Goal: Information Seeking & Learning: Learn about a topic

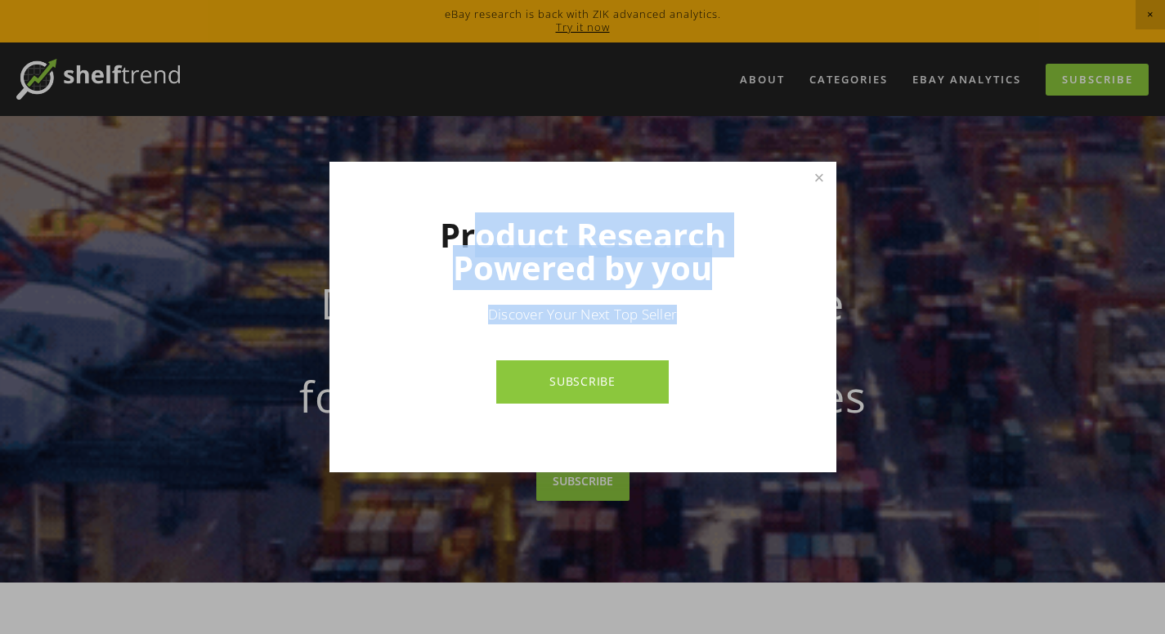
drag, startPoint x: 504, startPoint y: 234, endPoint x: 698, endPoint y: 315, distance: 210.2
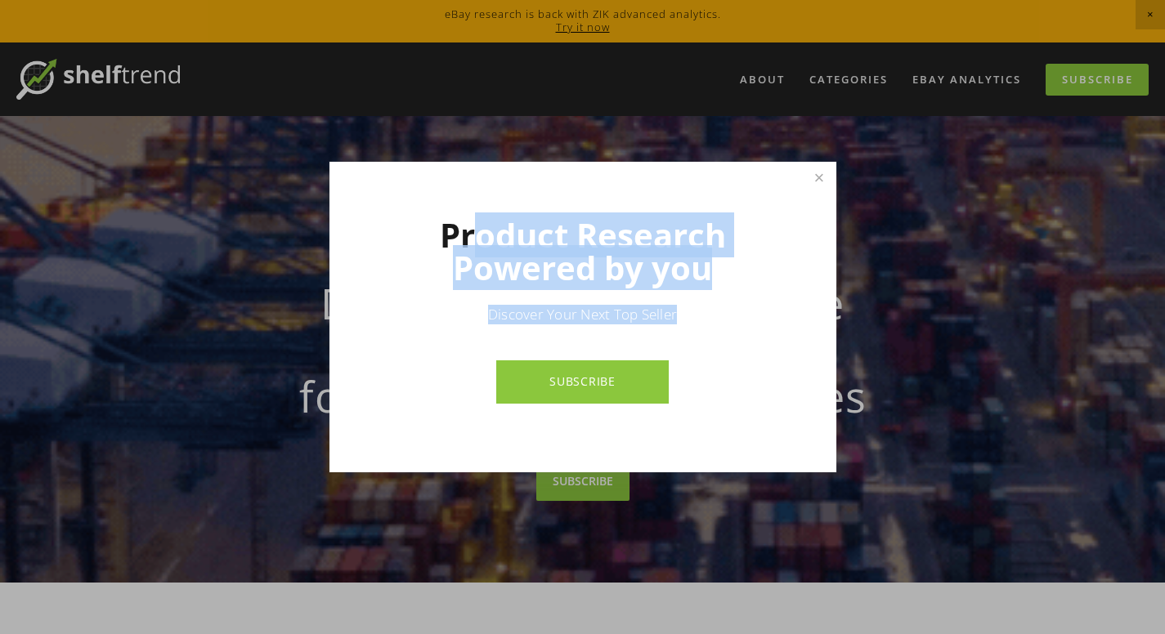
click at [698, 315] on div "Product Research Powered by you Discover Your Next Top Seller SUBSCRIBE" at bounding box center [582, 317] width 507 height 311
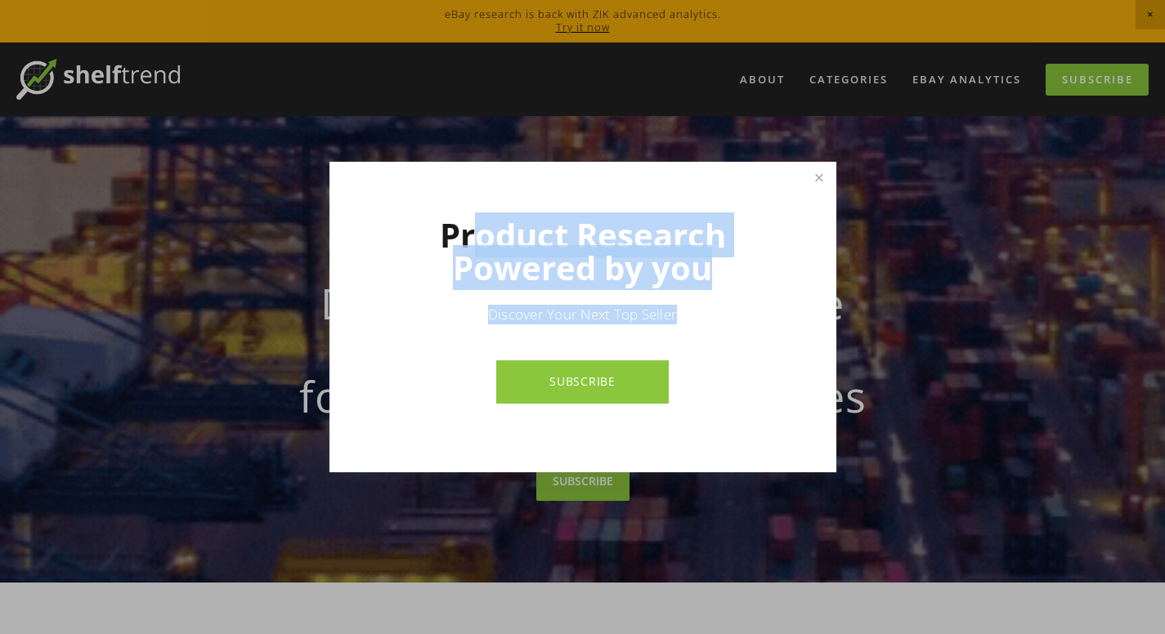
click at [562, 305] on p "Discover Your Next Top Seller" at bounding box center [583, 315] width 392 height 20
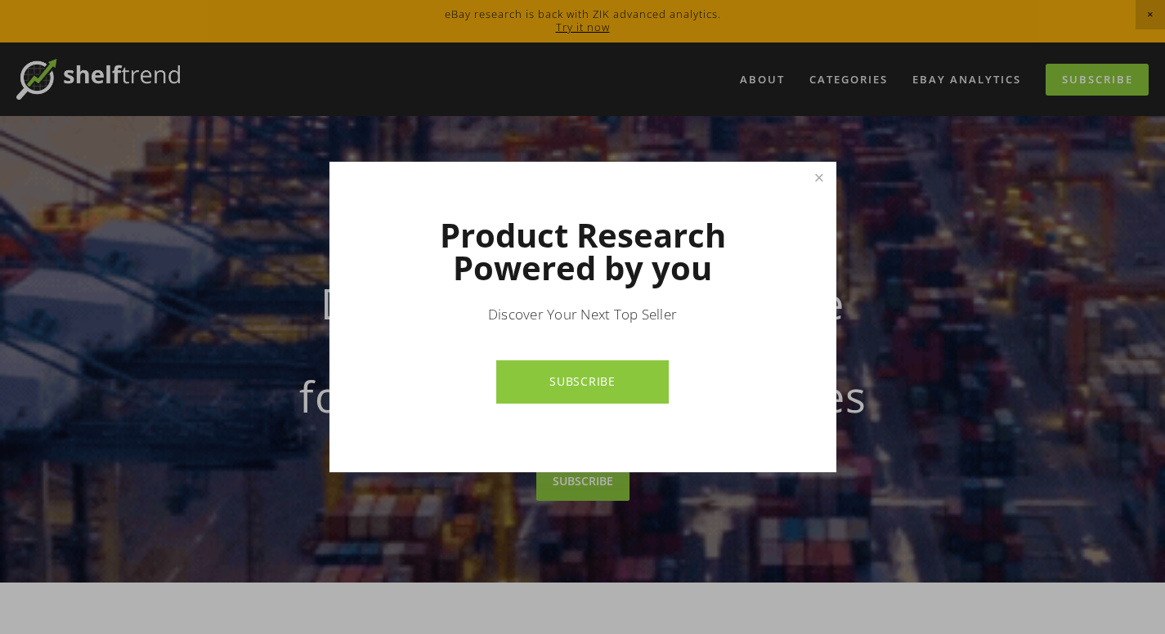
click at [566, 393] on link "SUBSCRIBE" at bounding box center [582, 381] width 172 height 43
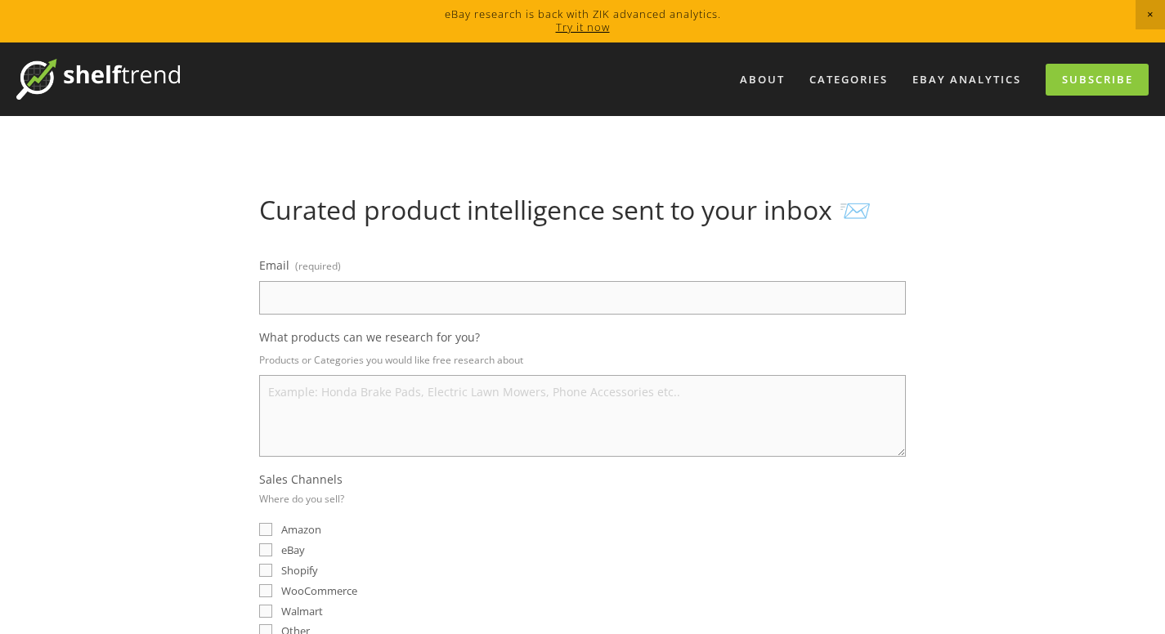
click at [329, 295] on input "Email (required)" at bounding box center [582, 298] width 646 height 34
click at [324, 403] on textarea "What products can we research for you?" at bounding box center [582, 416] width 646 height 82
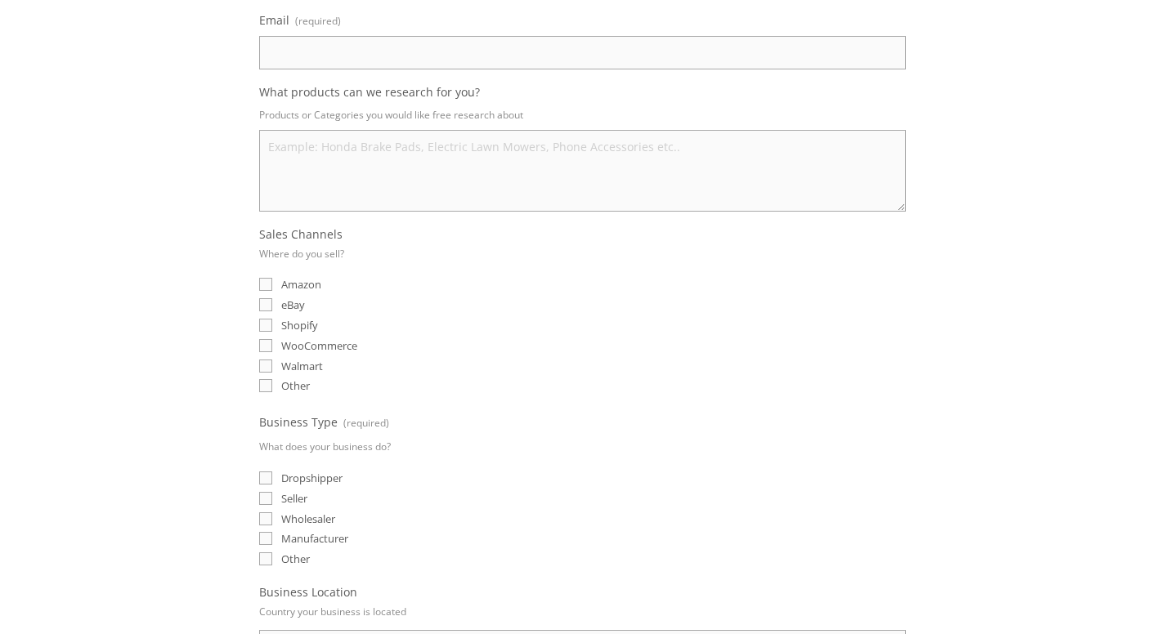
click at [269, 303] on input "eBay" at bounding box center [265, 304] width 13 height 13
checkbox input "true"
click at [266, 479] on input "Dropshipper" at bounding box center [265, 478] width 13 height 13
checkbox input "true"
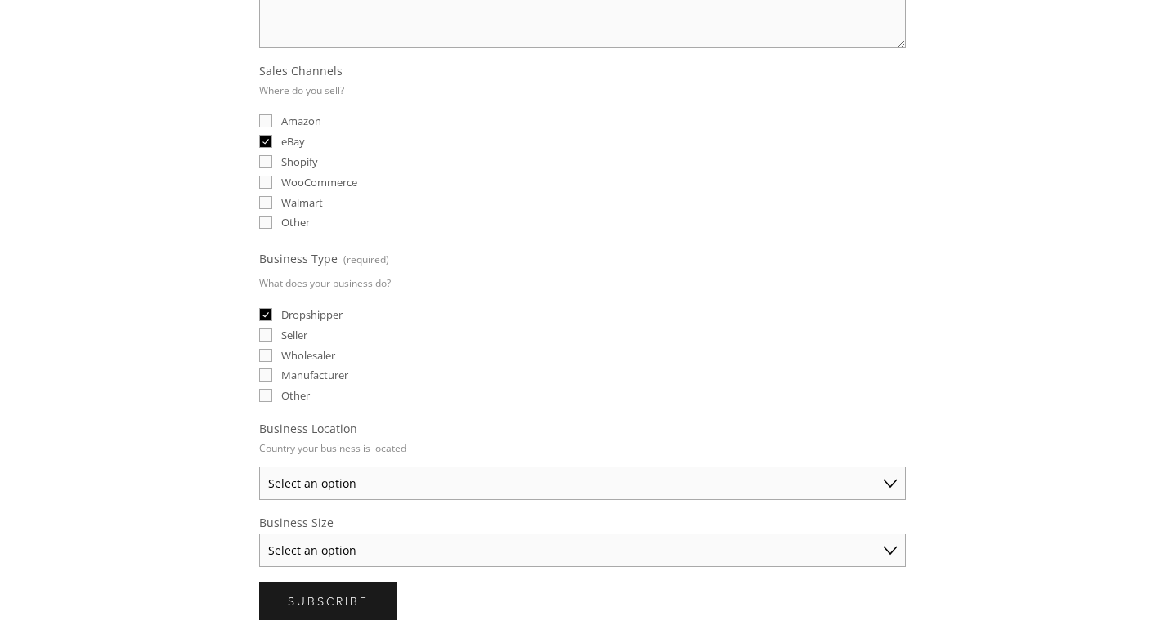
click at [330, 501] on div "Email (required) What products can we research for you? Products or Categories …" at bounding box center [582, 207] width 646 height 722
click at [338, 486] on select "Select an option Australia United States United Kingdom China Japan Germany Can…" at bounding box center [582, 484] width 646 height 34
select select "United Kingdom"
click at [259, 467] on select "Select an option Australia United States United Kingdom China Japan Germany Can…" at bounding box center [582, 484] width 646 height 34
click at [328, 552] on select "Select an option Solo Merchant (under $50K annual sales) Small Business ($50K -…" at bounding box center [582, 551] width 646 height 34
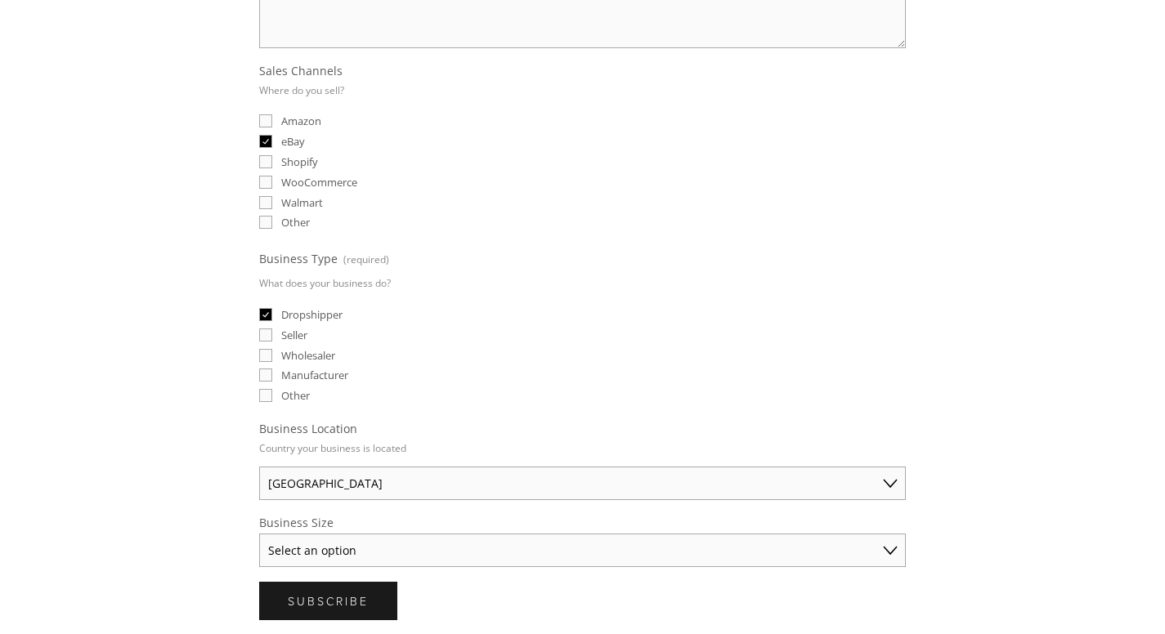
select select "Solo Merchant (under $50K annual sales)"
click at [259, 534] on select "Select an option Solo Merchant (under $50K annual sales) Small Business ($50K -…" at bounding box center [582, 551] width 646 height 34
click at [266, 355] on input "Wholesaler" at bounding box center [265, 355] width 13 height 13
checkbox input "true"
click at [266, 118] on input "Amazon" at bounding box center [265, 120] width 13 height 13
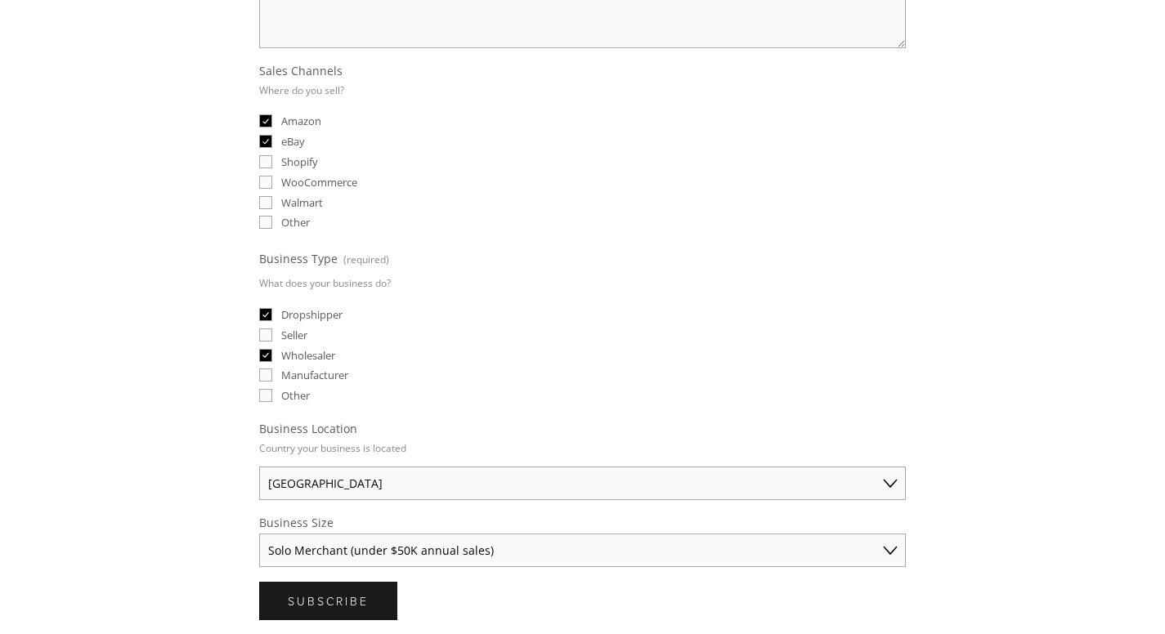
checkbox input "true"
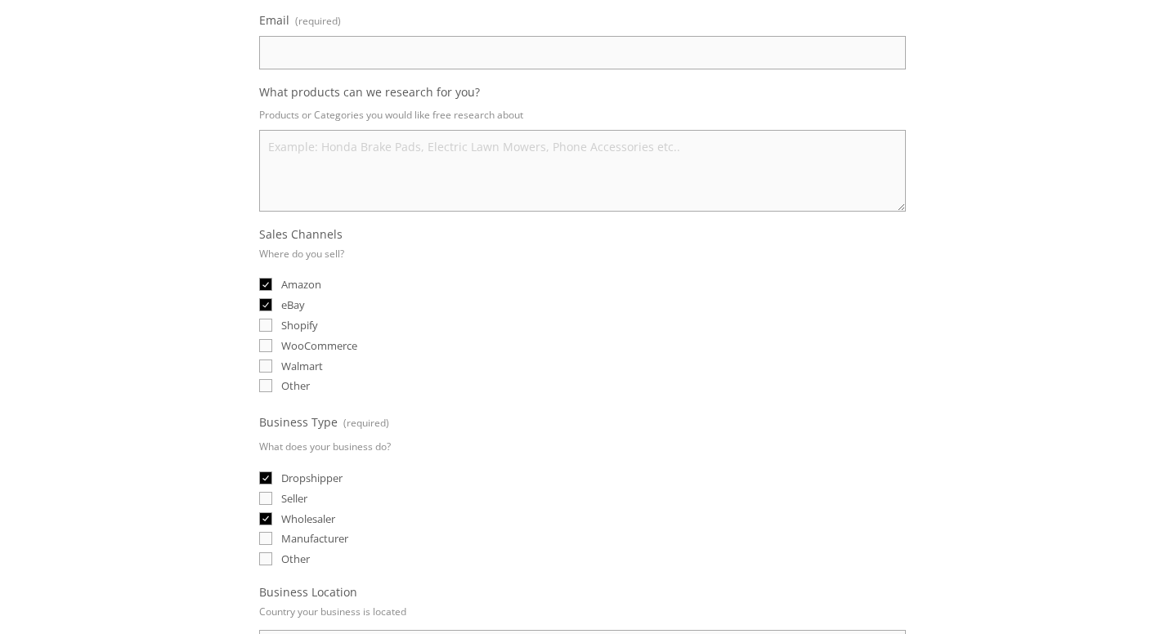
scroll to position [82, 0]
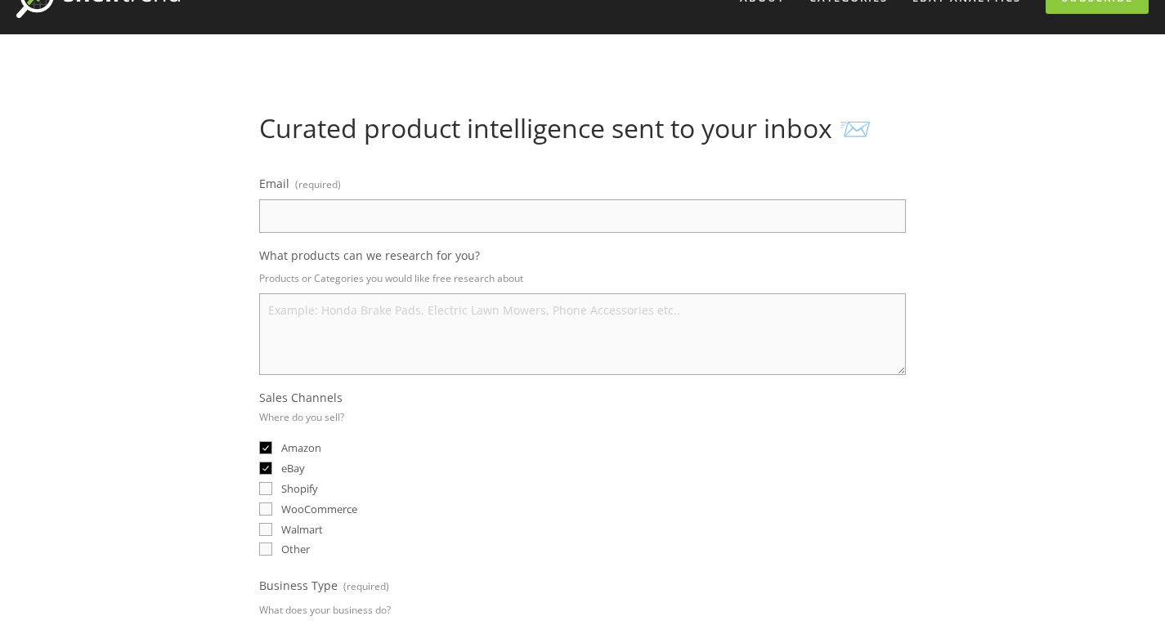
click at [311, 293] on textarea "What products can we research for you?" at bounding box center [582, 334] width 646 height 82
drag, startPoint x: 381, startPoint y: 280, endPoint x: 588, endPoint y: 277, distance: 206.8
click at [581, 277] on p "Products or Categories you would like free research about" at bounding box center [582, 278] width 646 height 24
click at [553, 324] on textarea "What products can we research for you?" at bounding box center [582, 334] width 646 height 82
click at [405, 231] on input "Email (required)" at bounding box center [582, 216] width 646 height 34
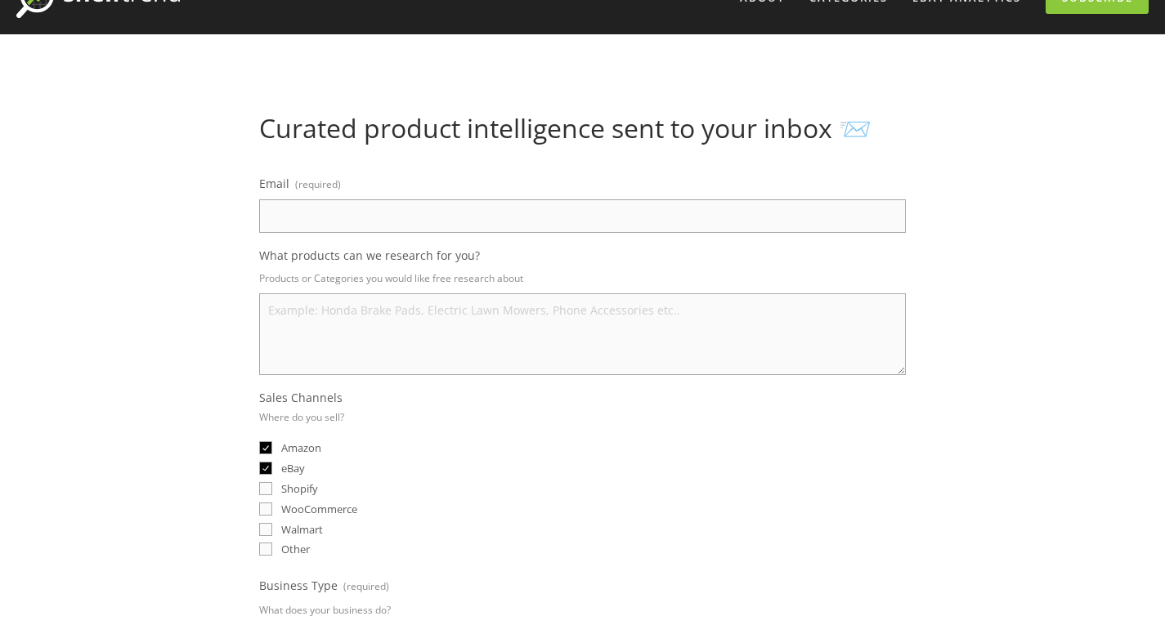
type input "hasnbg9@gmail.com"
click at [307, 320] on textarea "What products can we research for you?" at bounding box center [582, 334] width 646 height 82
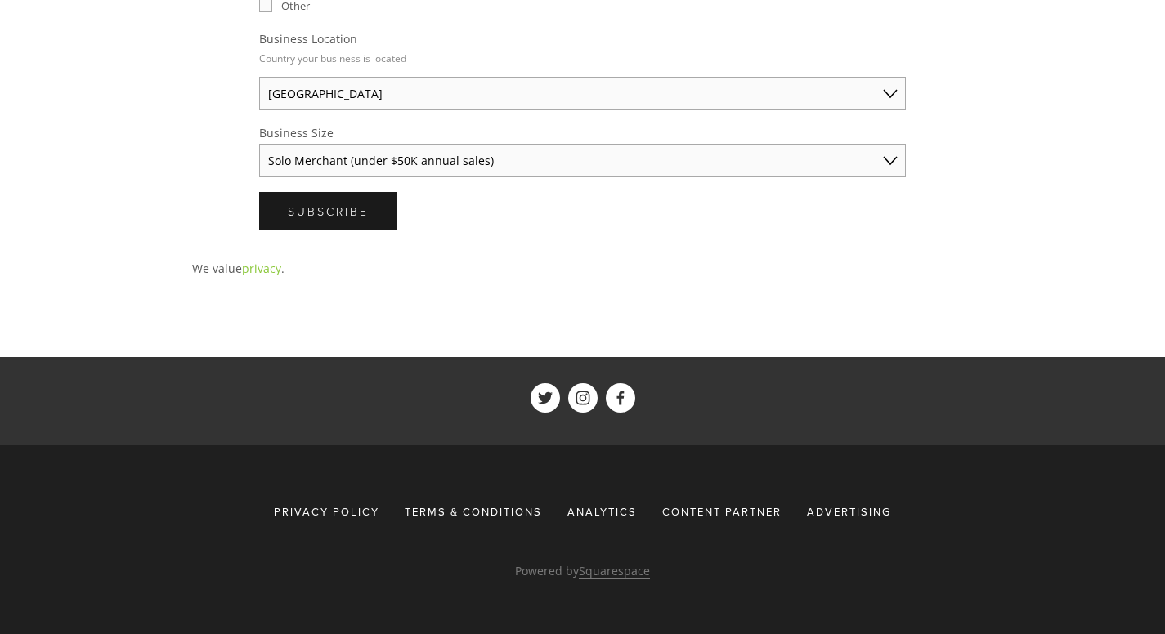
scroll to position [308, 0]
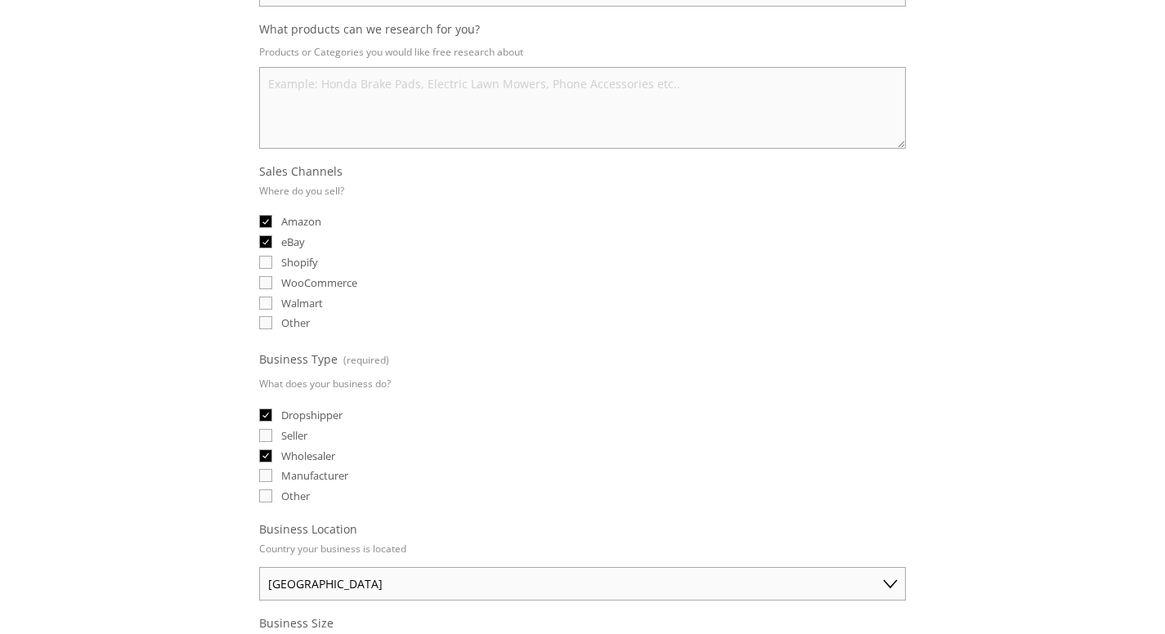
click at [377, 110] on textarea "What products can we research for you?" at bounding box center [582, 108] width 646 height 82
click at [492, 94] on textarea "I would like to learn Household items, Elecrical Products," at bounding box center [582, 108] width 646 height 82
click at [638, 92] on textarea "I would like to learn Household items, Electrical Products," at bounding box center [582, 108] width 646 height 82
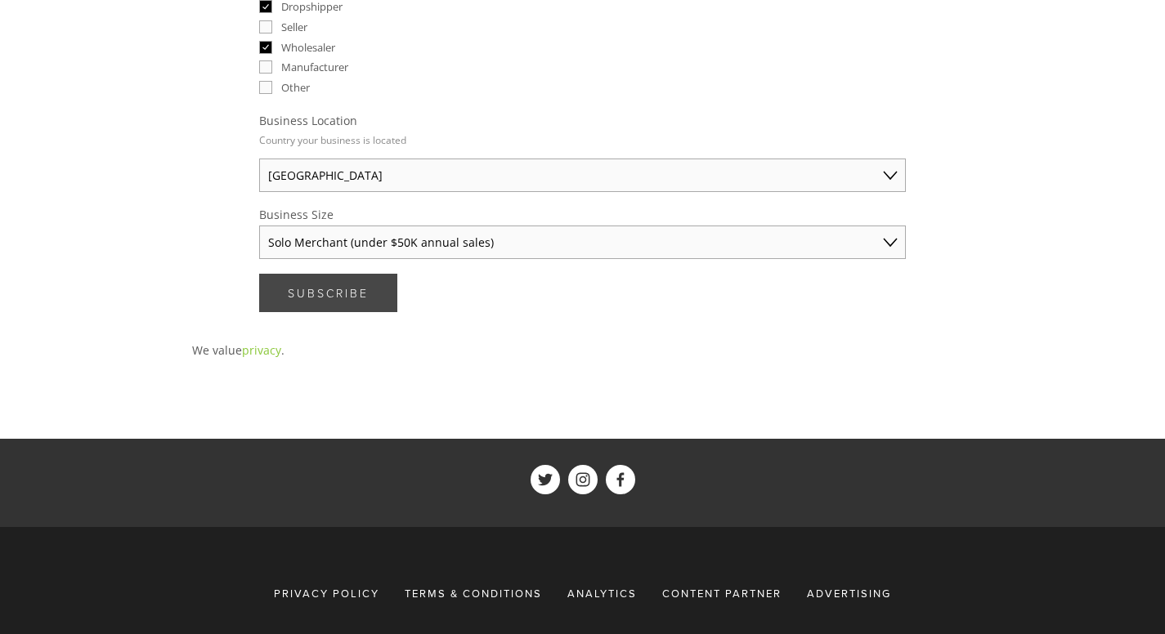
type textarea "I would like to learn Household items, Electrical Products, Accessories, and mo…"
click at [342, 289] on span "Subscribe" at bounding box center [328, 293] width 81 height 16
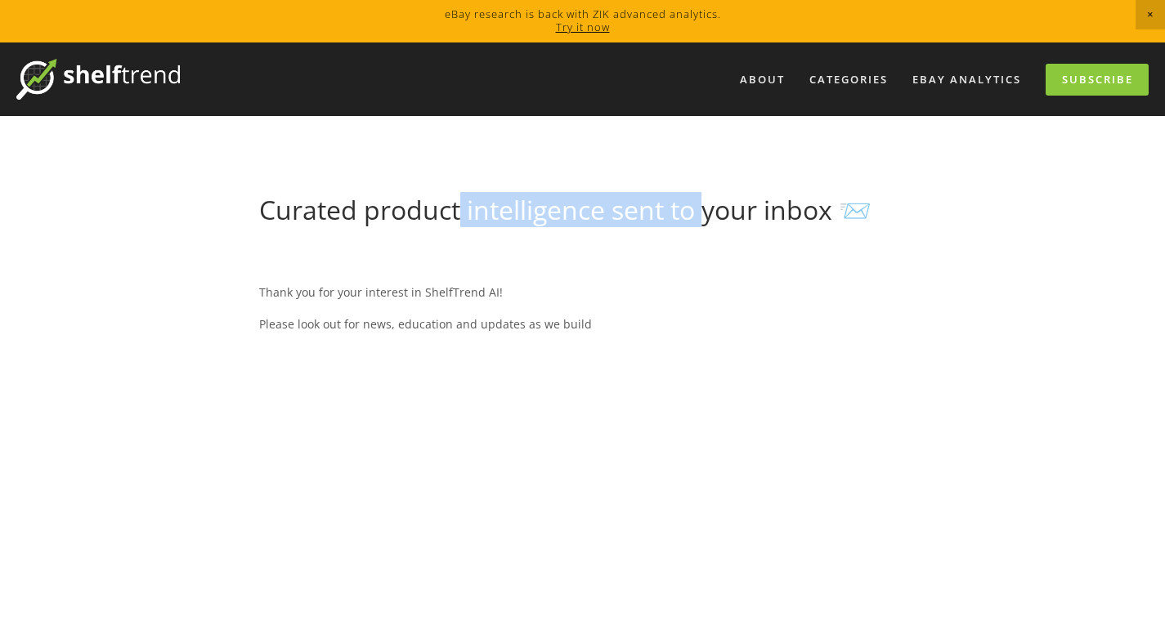
drag, startPoint x: 462, startPoint y: 204, endPoint x: 707, endPoint y: 203, distance: 245.2
click at [707, 202] on h1 "Curated product intelligence sent to your inbox 📨" at bounding box center [582, 210] width 646 height 31
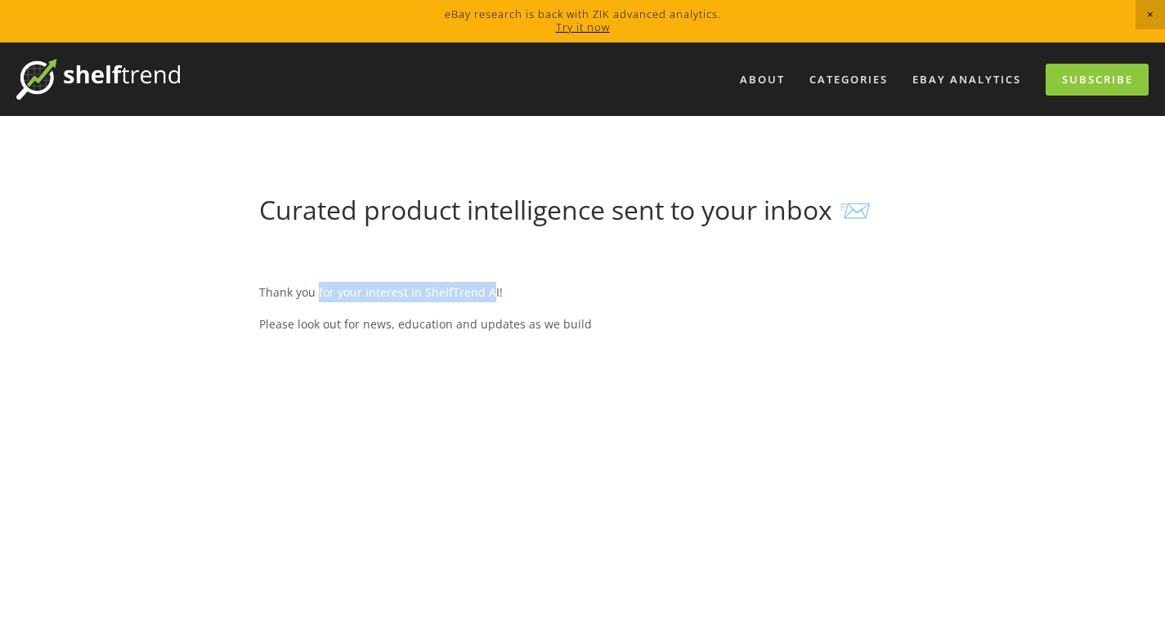
drag, startPoint x: 316, startPoint y: 284, endPoint x: 488, endPoint y: 288, distance: 171.7
click at [488, 288] on p "Thank you for your interest in ShelfTrend AI!" at bounding box center [582, 292] width 646 height 20
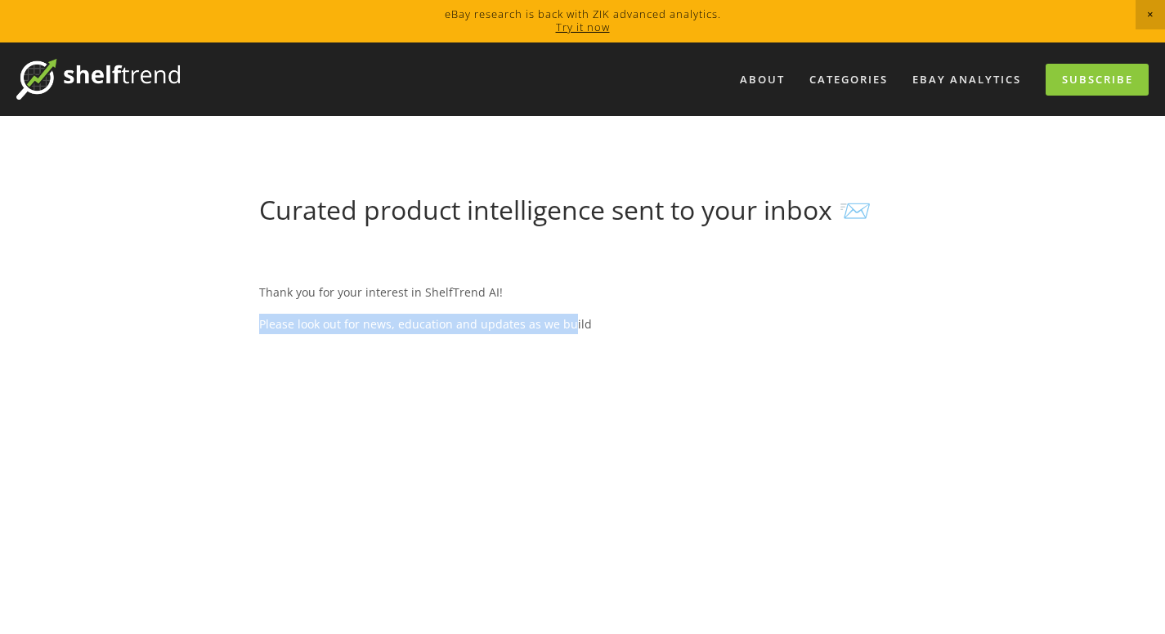
drag, startPoint x: 261, startPoint y: 328, endPoint x: 570, endPoint y: 325, distance: 308.9
click at [569, 325] on p "Please look out for news, education and updates as we build" at bounding box center [582, 324] width 646 height 20
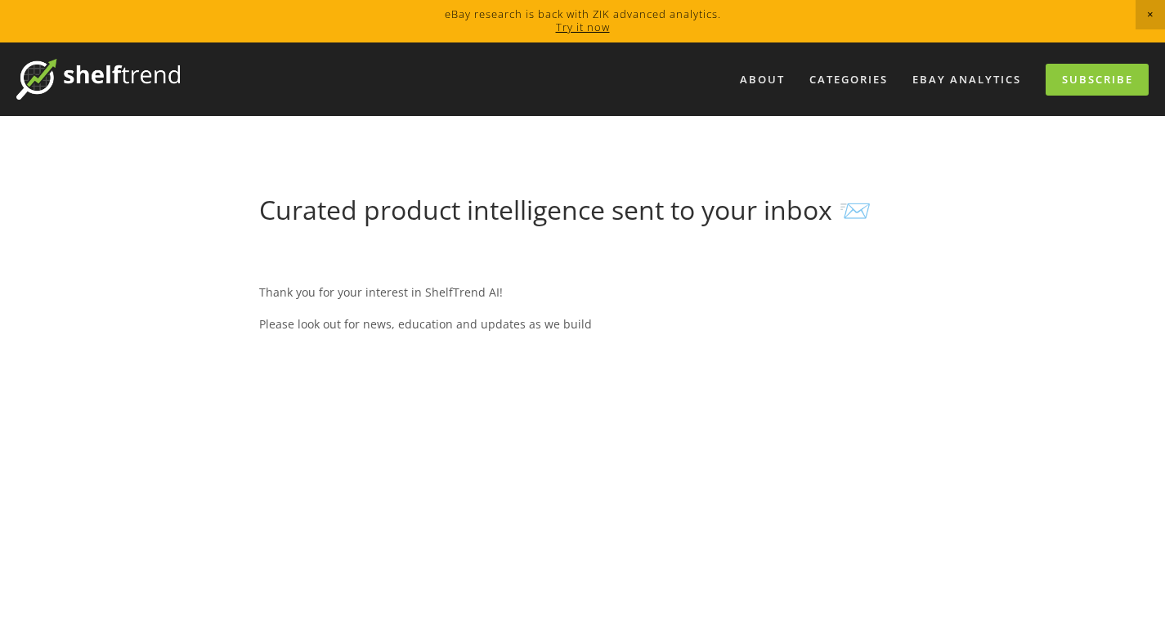
click at [324, 297] on p "Thank you for your interest in ShelfTrend AI!" at bounding box center [582, 292] width 646 height 20
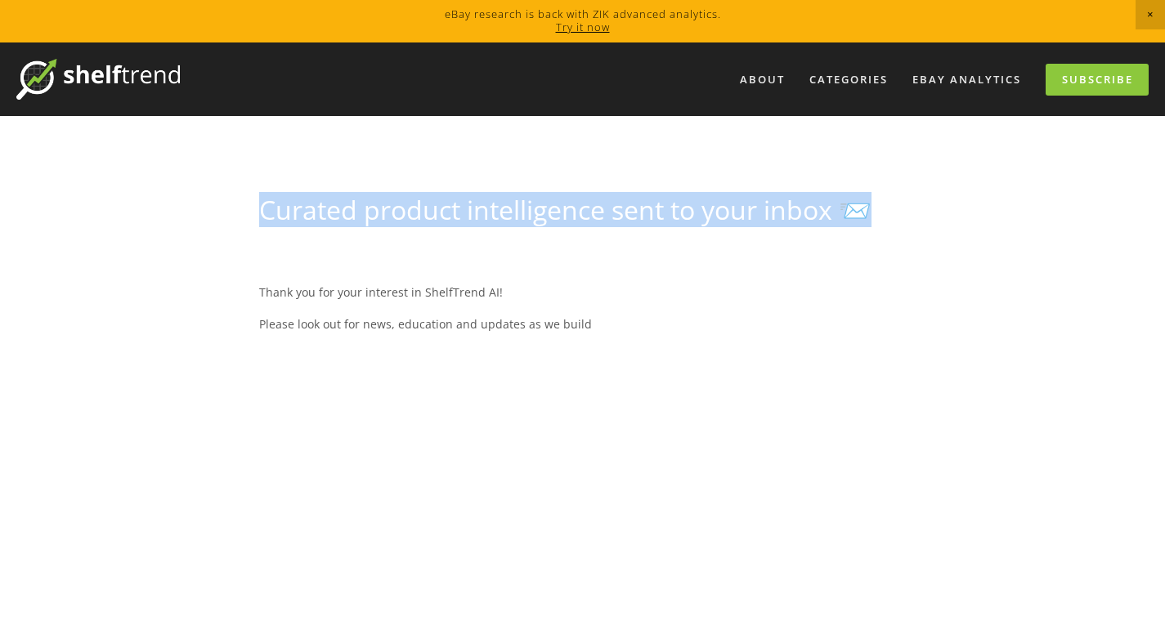
drag, startPoint x: 258, startPoint y: 204, endPoint x: 900, endPoint y: 239, distance: 642.5
click at [900, 239] on div "Curated product intelligence sent to your inbox 📨" at bounding box center [582, 217] width 674 height 45
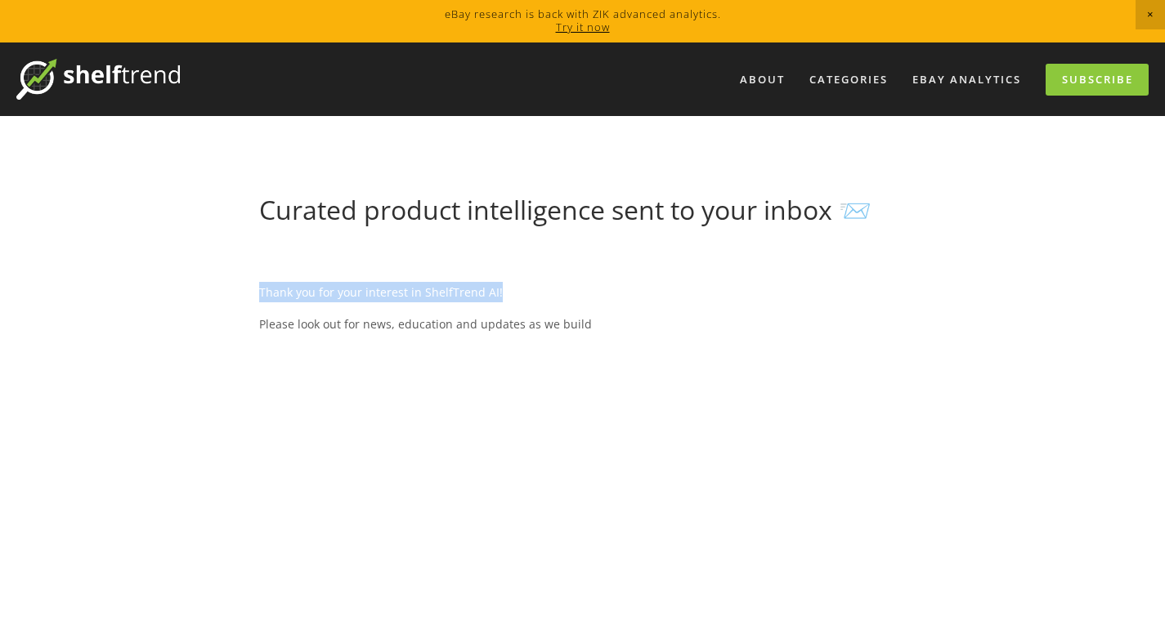
drag, startPoint x: 253, startPoint y: 281, endPoint x: 587, endPoint y: 289, distance: 333.6
click at [587, 289] on div "Thank you for your interest in ShelfTrend AI! Please look out for news, educati…" at bounding box center [582, 641] width 674 height 803
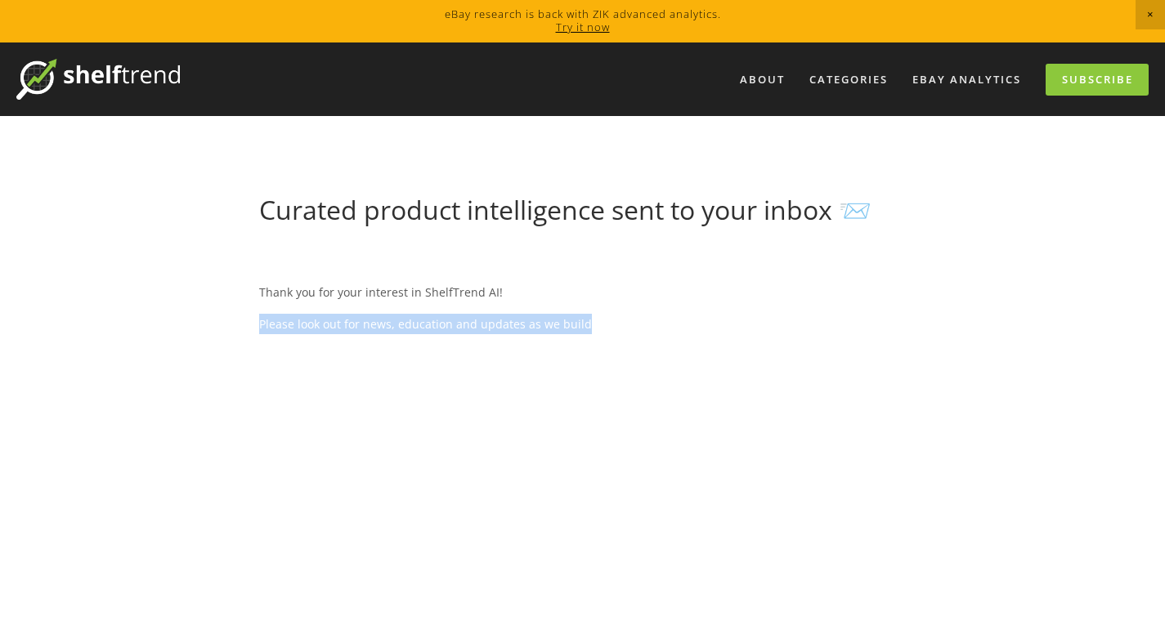
drag, startPoint x: 280, startPoint y: 329, endPoint x: 603, endPoint y: 335, distance: 323.7
click at [603, 335] on div "Curated product intelligence sent to your inbox 📨 Thank you for your interest i…" at bounding box center [582, 619] width 809 height 848
click at [596, 335] on div "Thank you for your interest in ShelfTrend AI! Please look out for news, educati…" at bounding box center [582, 308] width 646 height 75
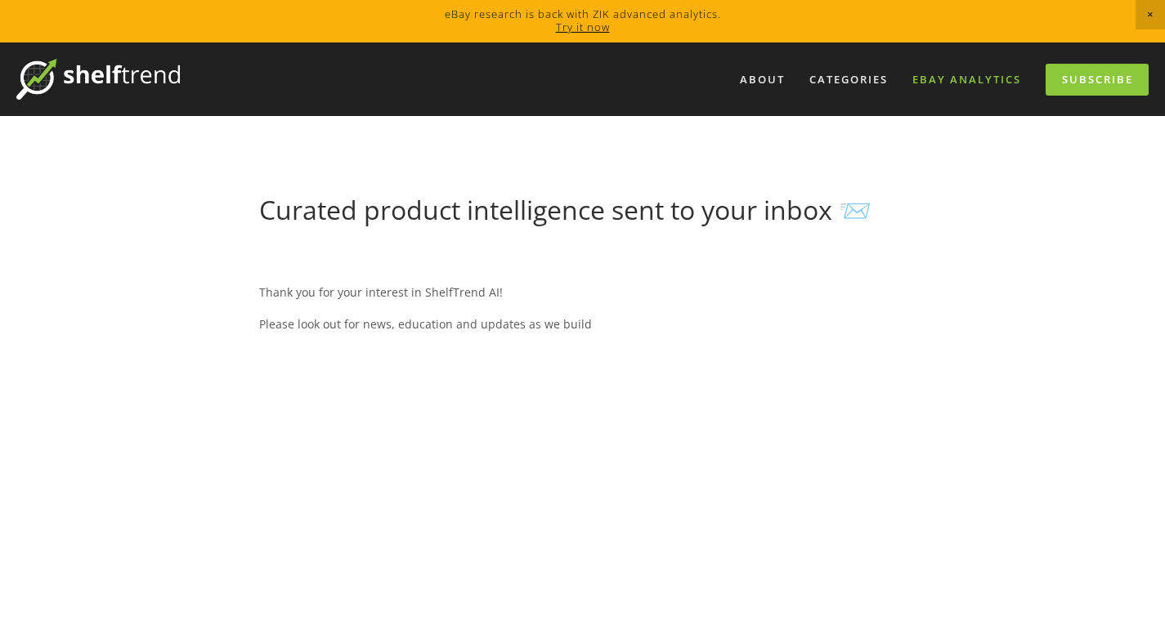
click at [947, 78] on link "eBay Analytics" at bounding box center [966, 79] width 130 height 27
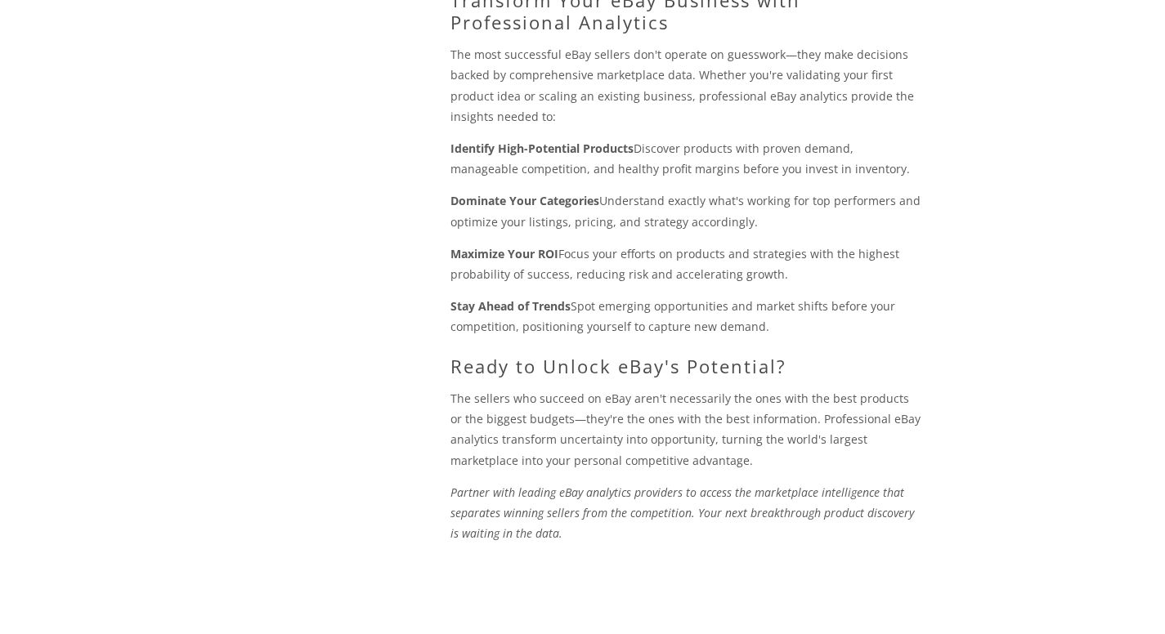
scroll to position [1953, 0]
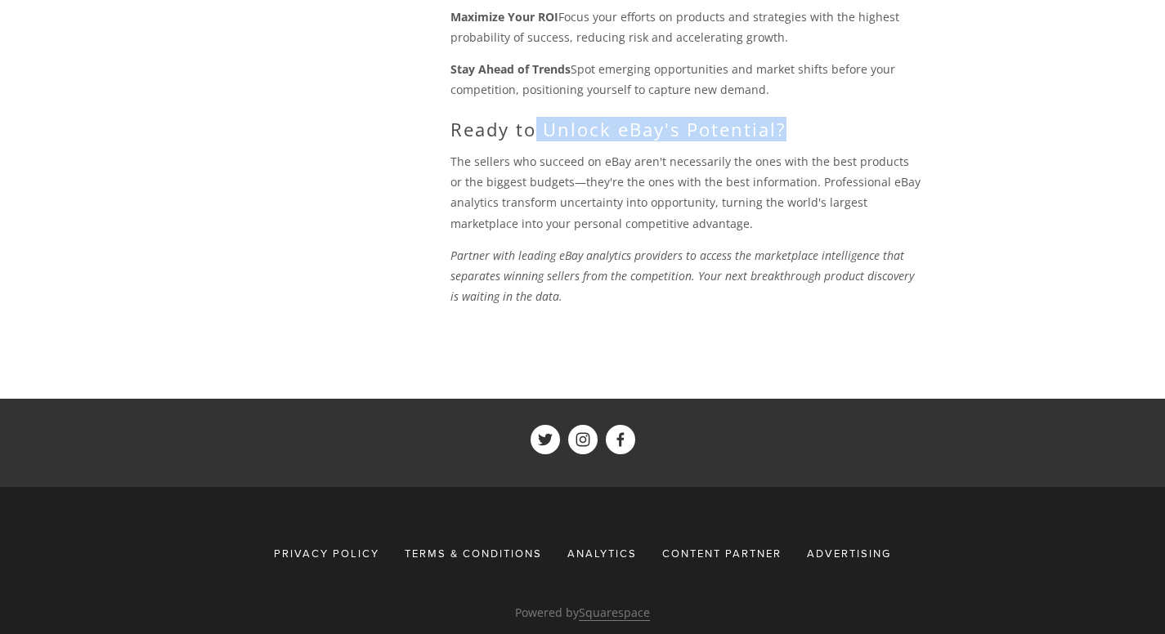
drag, startPoint x: 531, startPoint y: 95, endPoint x: 786, endPoint y: 96, distance: 255.0
click at [786, 119] on h2 "Ready to Unlock eBay's Potential?" at bounding box center [686, 129] width 472 height 21
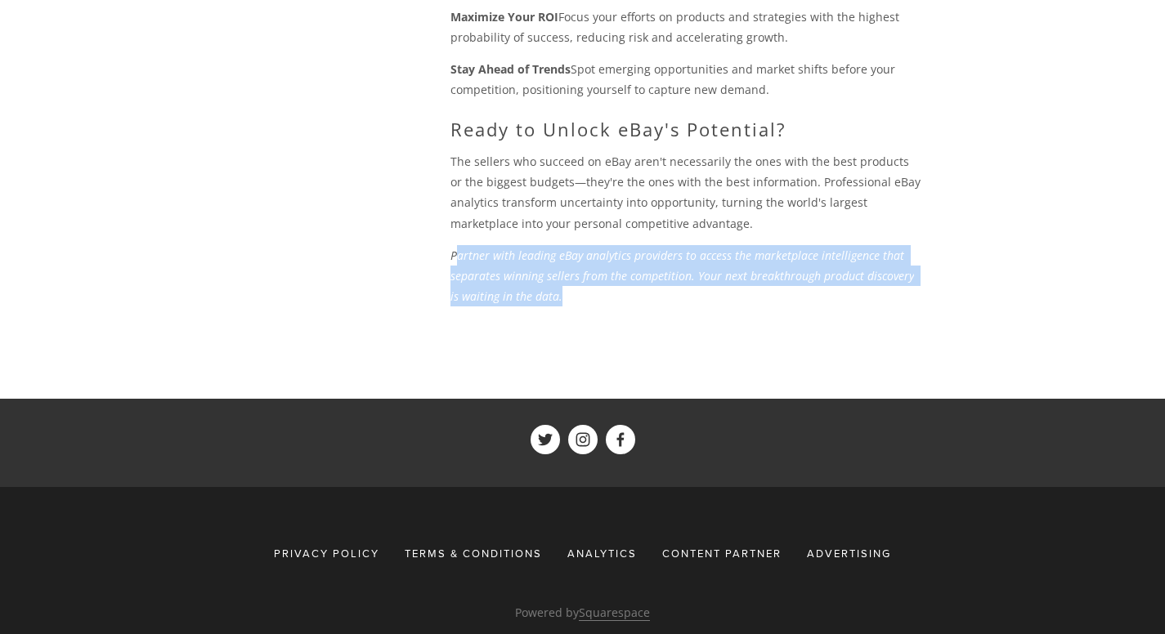
drag, startPoint x: 517, startPoint y: 216, endPoint x: 905, endPoint y: 251, distance: 389.8
click at [905, 251] on p "Partner with leading eBay analytics providers to access the marketplace intelli…" at bounding box center [686, 276] width 472 height 62
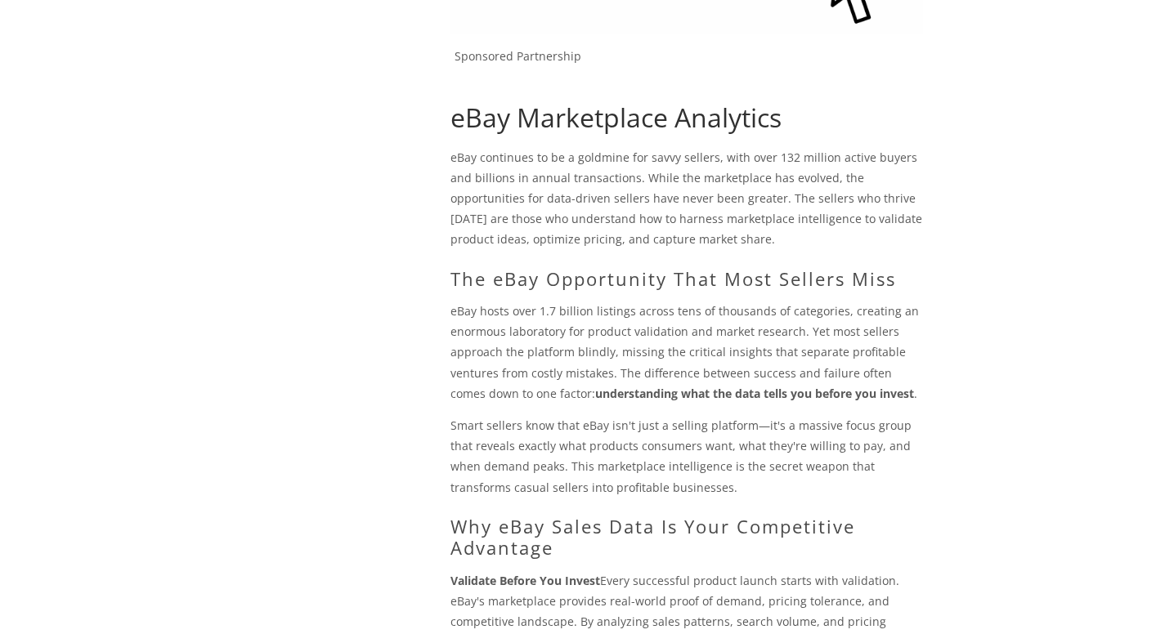
scroll to position [74, 0]
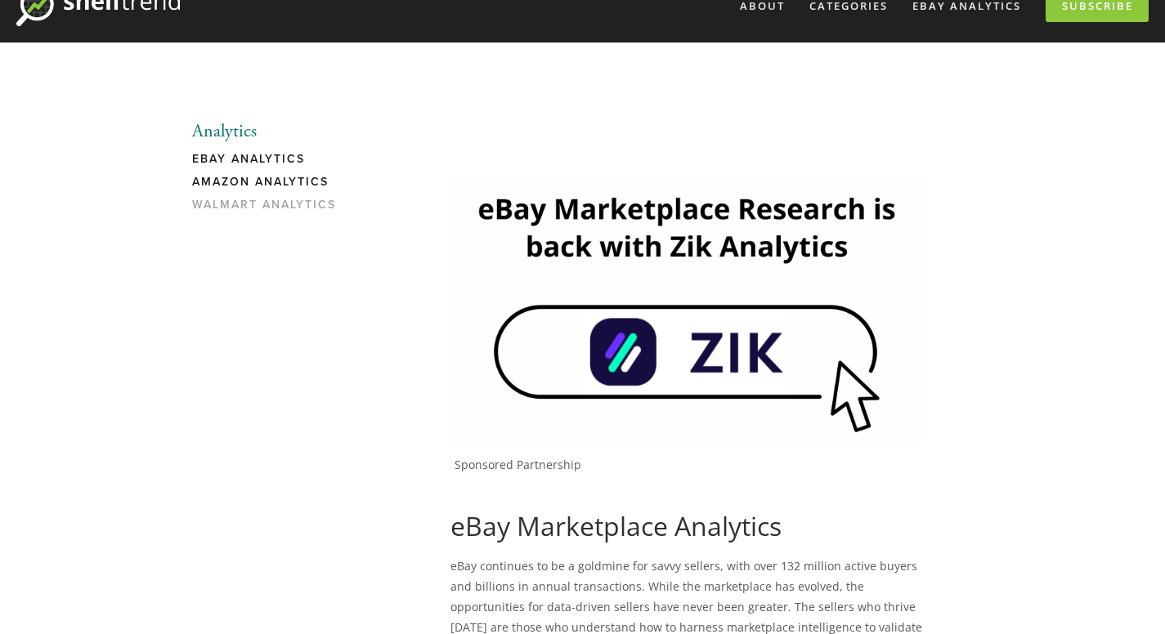
click at [233, 184] on link "Amazon Analytics" at bounding box center [270, 186] width 156 height 23
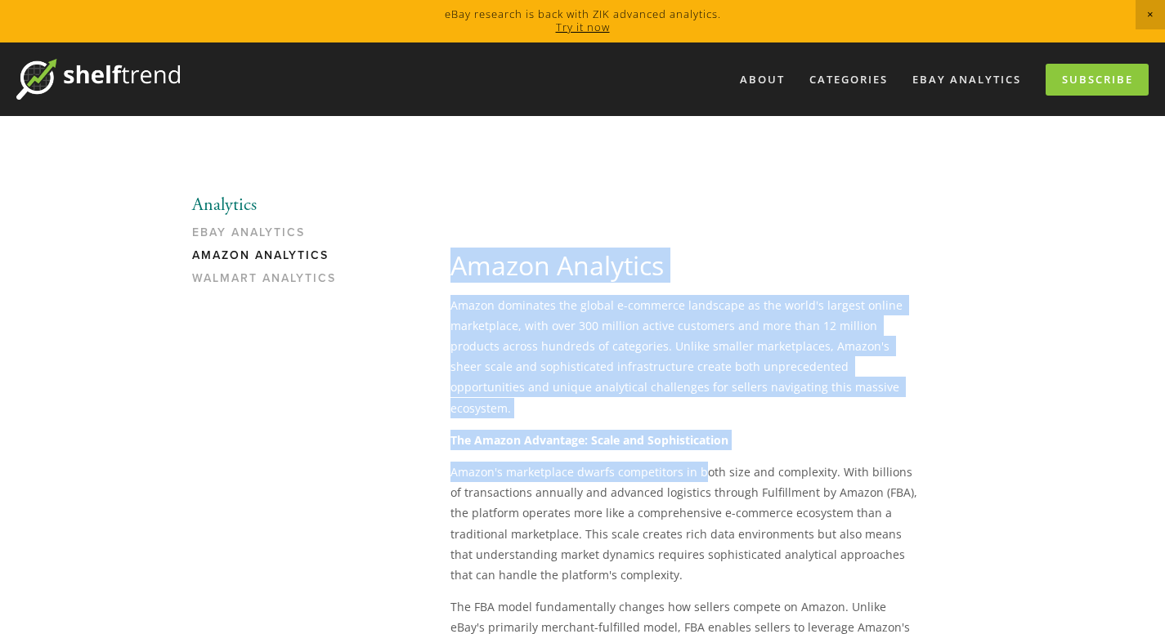
drag, startPoint x: 459, startPoint y: 266, endPoint x: 680, endPoint y: 434, distance: 277.6
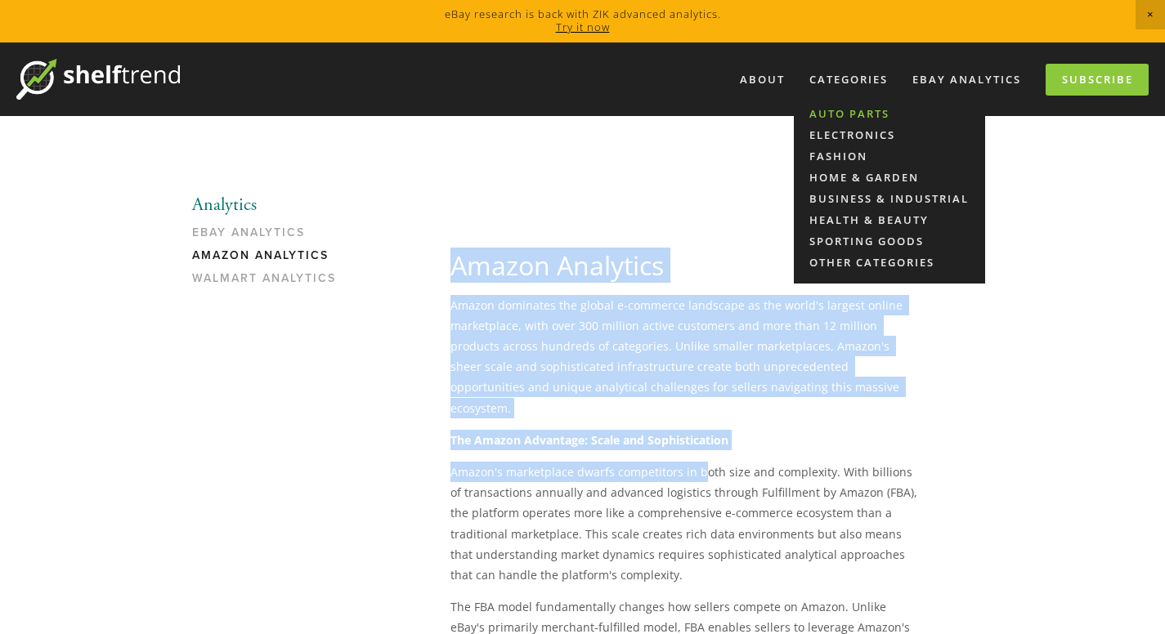
click at [841, 117] on link "Auto Parts" at bounding box center [889, 113] width 191 height 21
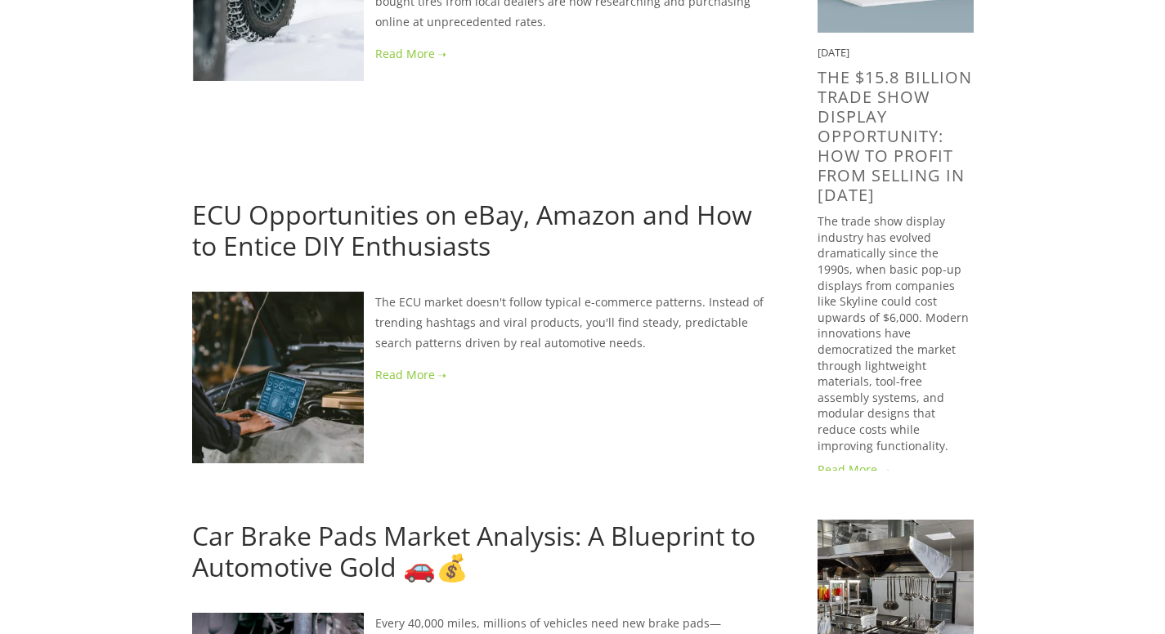
scroll to position [817, 0]
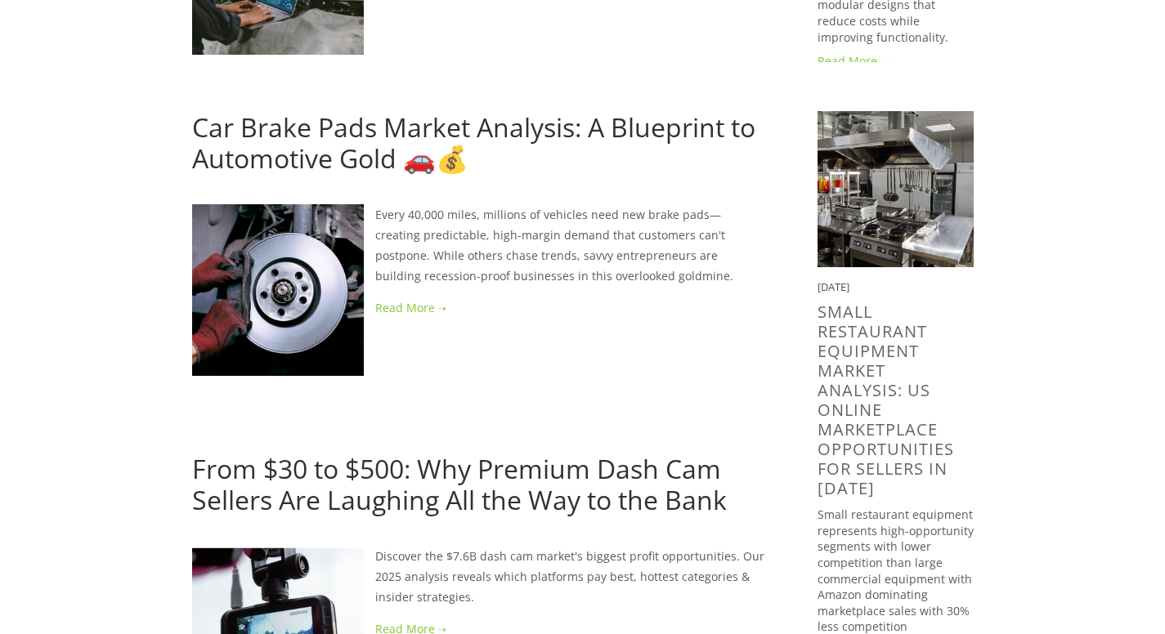
click at [344, 133] on link "Car Brake Pads Market Analysis: A Blueprint to Automotive Gold 🚗💰" at bounding box center [473, 143] width 563 height 66
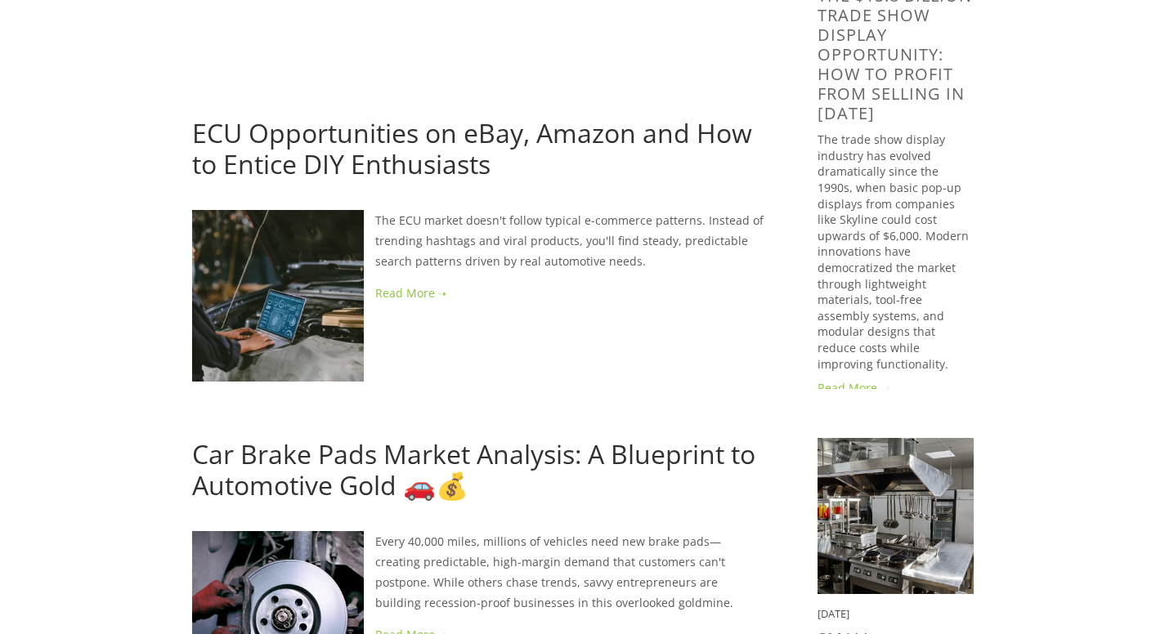
scroll to position [1062, 0]
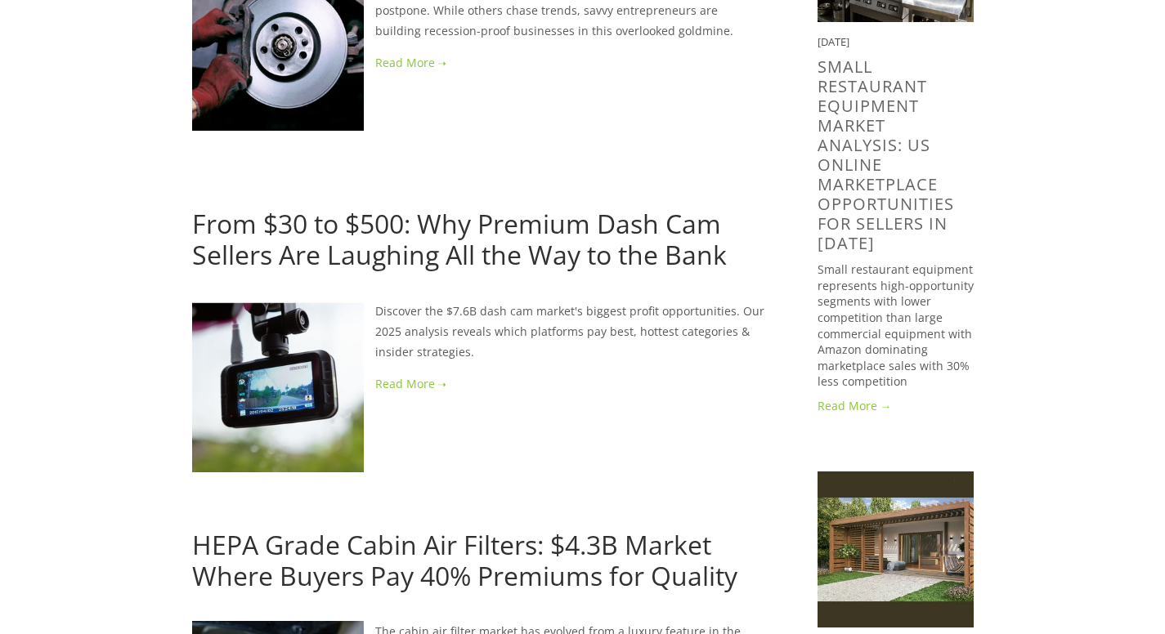
click at [517, 246] on link "From $30 to $500: Why Premium Dash Cam Sellers Are Laughing All the Way to the …" at bounding box center [459, 239] width 535 height 66
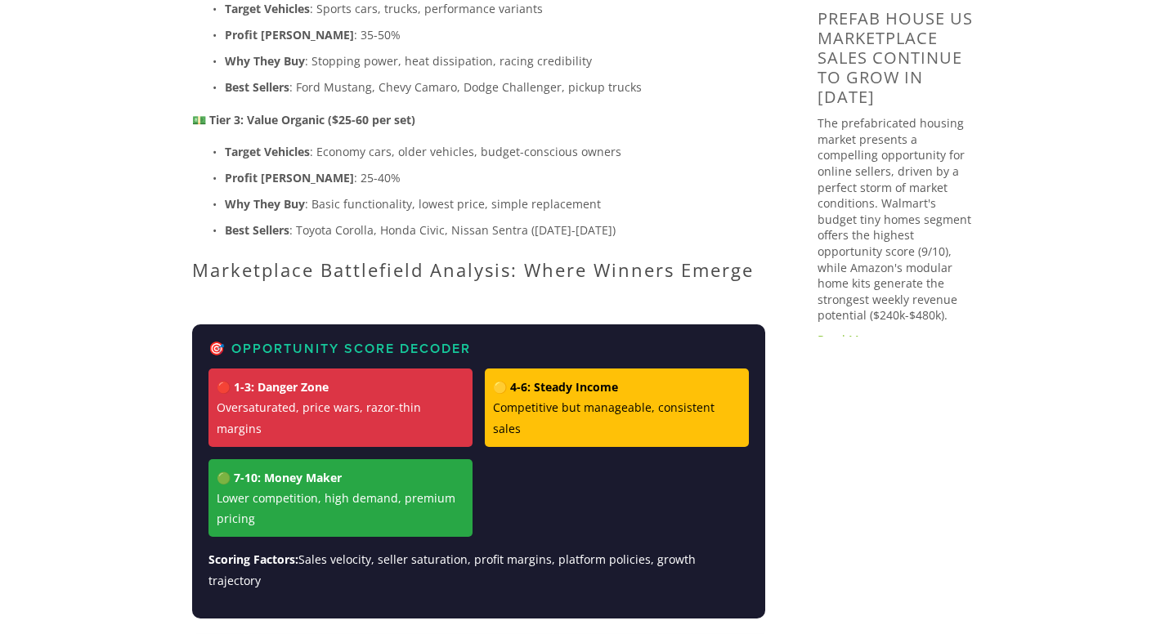
scroll to position [1961, 0]
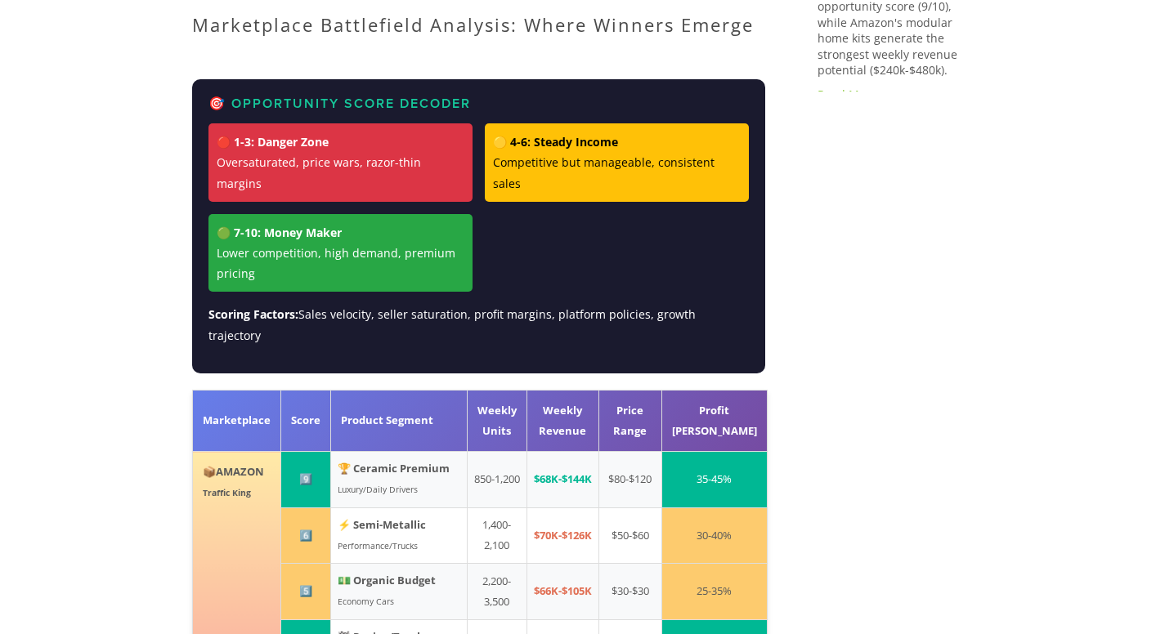
click at [390, 461] on strong "🏆 Ceramic Premium" at bounding box center [394, 468] width 112 height 15
click at [526, 390] on th "Weekly Units" at bounding box center [497, 420] width 60 height 61
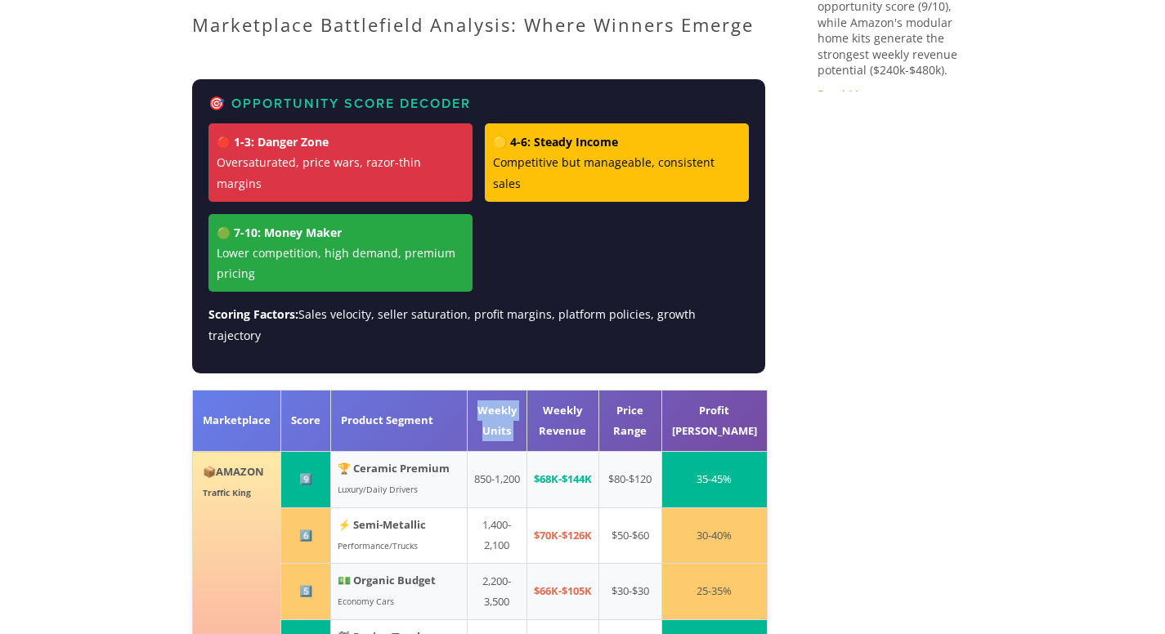
click at [526, 390] on th "Weekly Units" at bounding box center [497, 420] width 60 height 61
click at [510, 452] on td "850-1,200" at bounding box center [497, 480] width 60 height 56
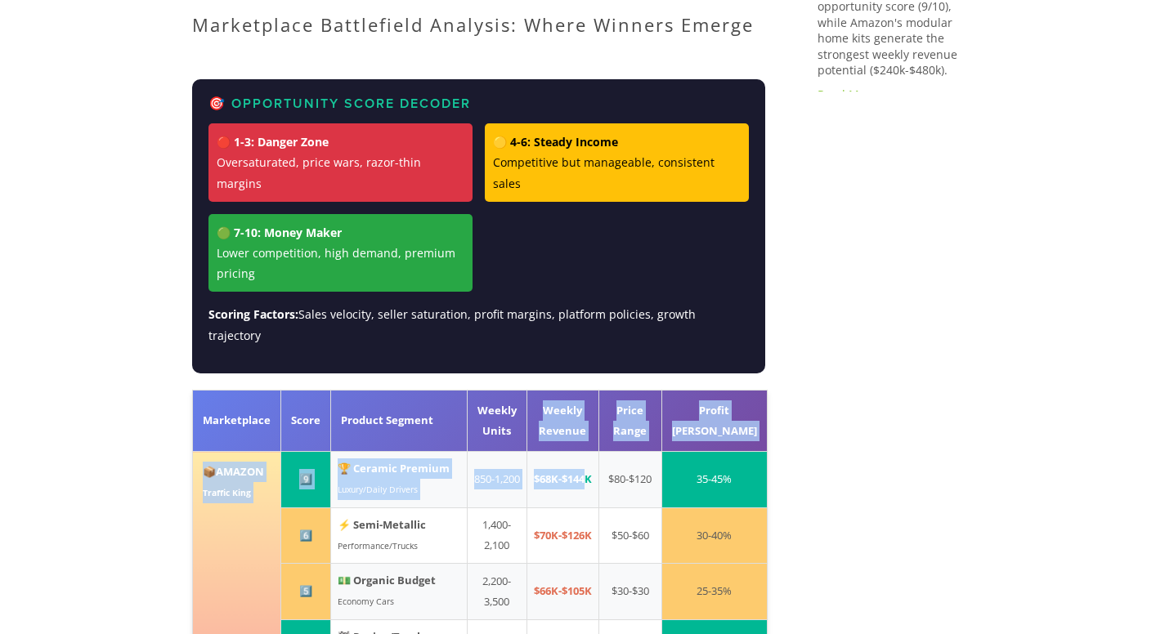
drag, startPoint x: 558, startPoint y: 354, endPoint x: 606, endPoint y: 427, distance: 87.3
click at [657, 390] on th "Price Range" at bounding box center [629, 420] width 63 height 61
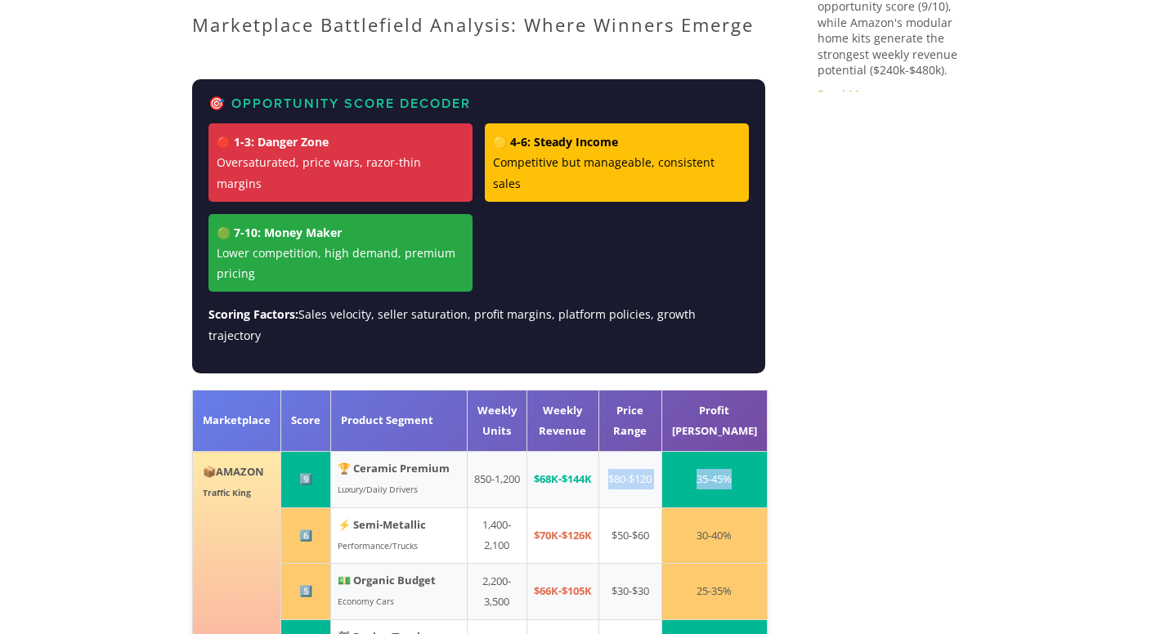
drag, startPoint x: 639, startPoint y: 418, endPoint x: 755, endPoint y: 423, distance: 116.2
click at [755, 452] on tr "📦 AMAZON Traffic King 9️⃣ 🏆 Ceramic Premium Luxury/Daily Drivers 850-1,200 $68K…" at bounding box center [479, 480] width 575 height 56
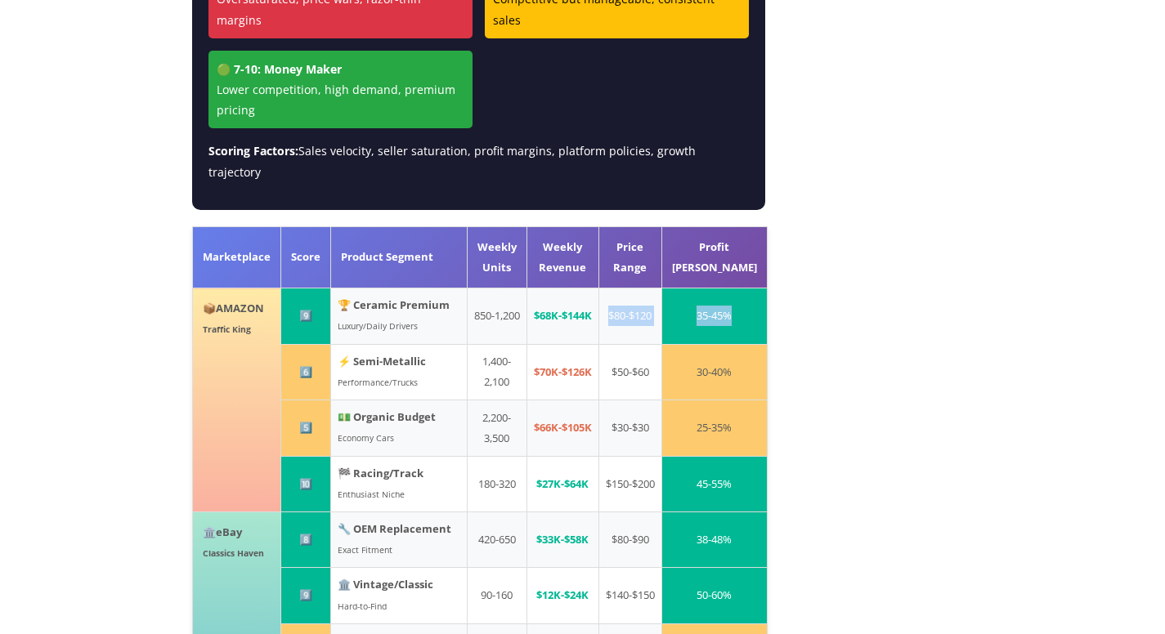
scroll to position [2370, 0]
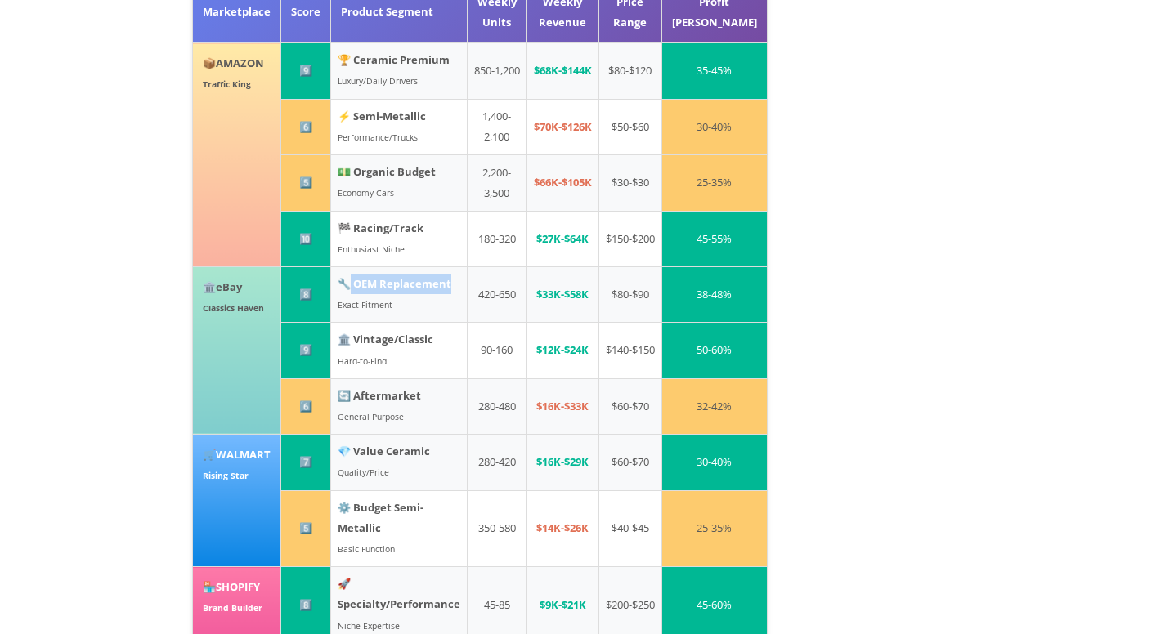
drag, startPoint x: 351, startPoint y: 221, endPoint x: 466, endPoint y: 225, distance: 114.5
click at [466, 266] on td "🔧 OEM Replacement Exact Fitment" at bounding box center [398, 294] width 136 height 56
click at [404, 276] on strong "🔧 OEM Replacement" at bounding box center [395, 283] width 114 height 15
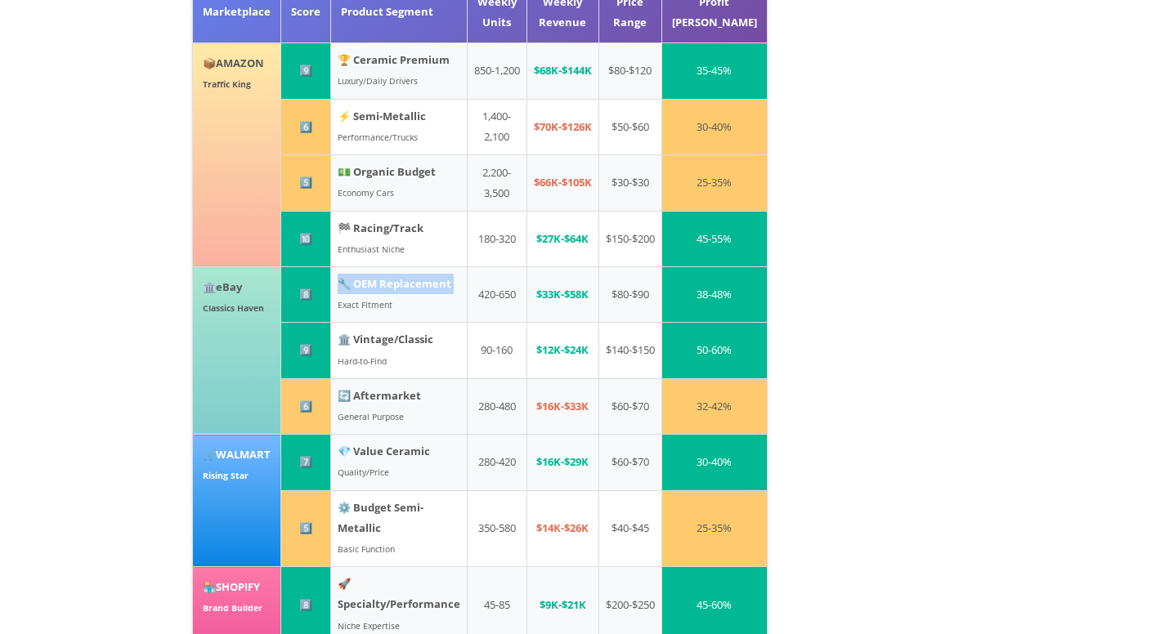
click at [404, 276] on strong "🔧 OEM Replacement" at bounding box center [395, 283] width 114 height 15
click at [452, 266] on td "🔧 OEM Replacement Exact Fitment" at bounding box center [398, 294] width 136 height 56
drag, startPoint x: 457, startPoint y: 221, endPoint x: 358, endPoint y: 224, distance: 98.9
click at [358, 266] on td "🔧 OEM Replacement Exact Fitment" at bounding box center [398, 294] width 136 height 56
copy strong "EM Replacement"
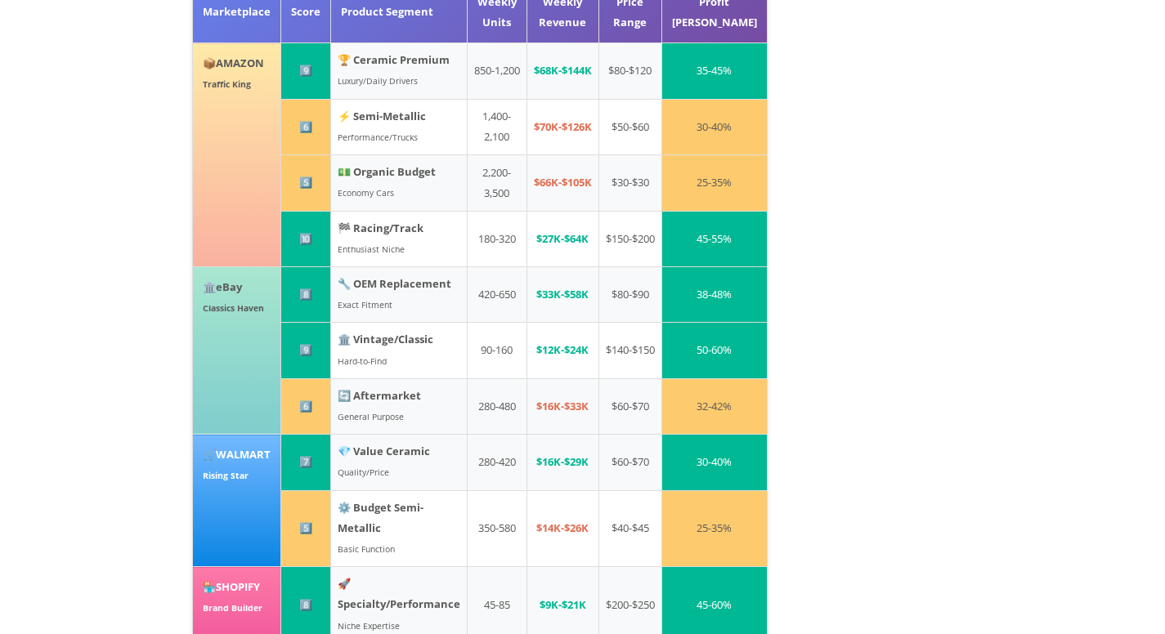
click at [375, 388] on strong "🔄 Aftermarket" at bounding box center [379, 395] width 83 height 15
click at [375, 332] on strong "🏛️ Vintage/Classic" at bounding box center [386, 339] width 96 height 15
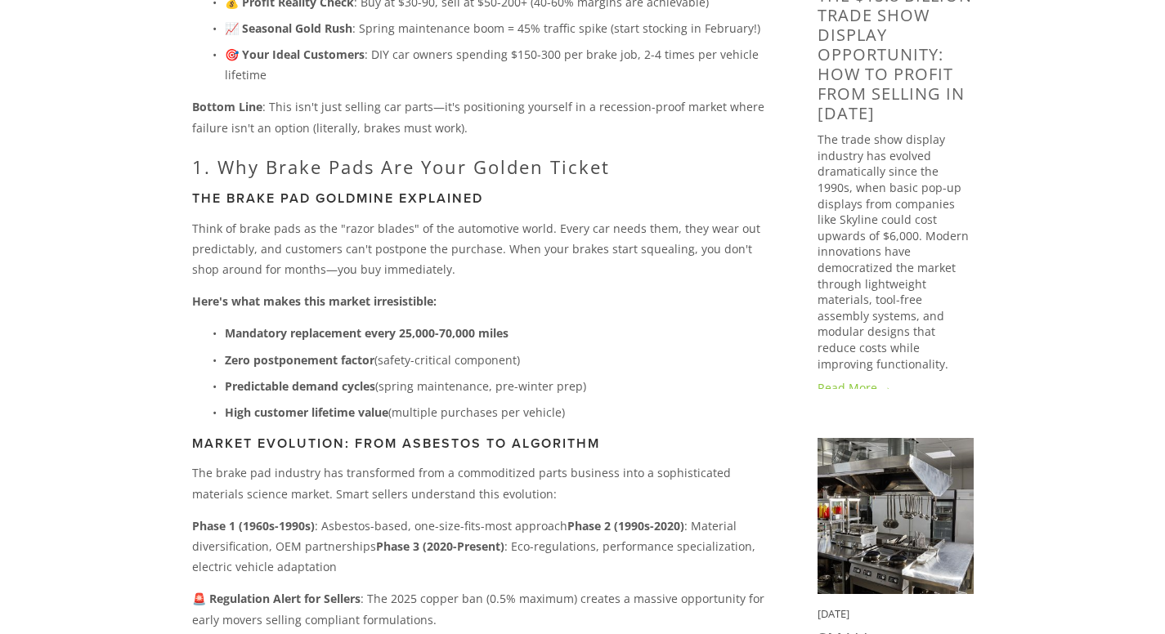
scroll to position [0, 0]
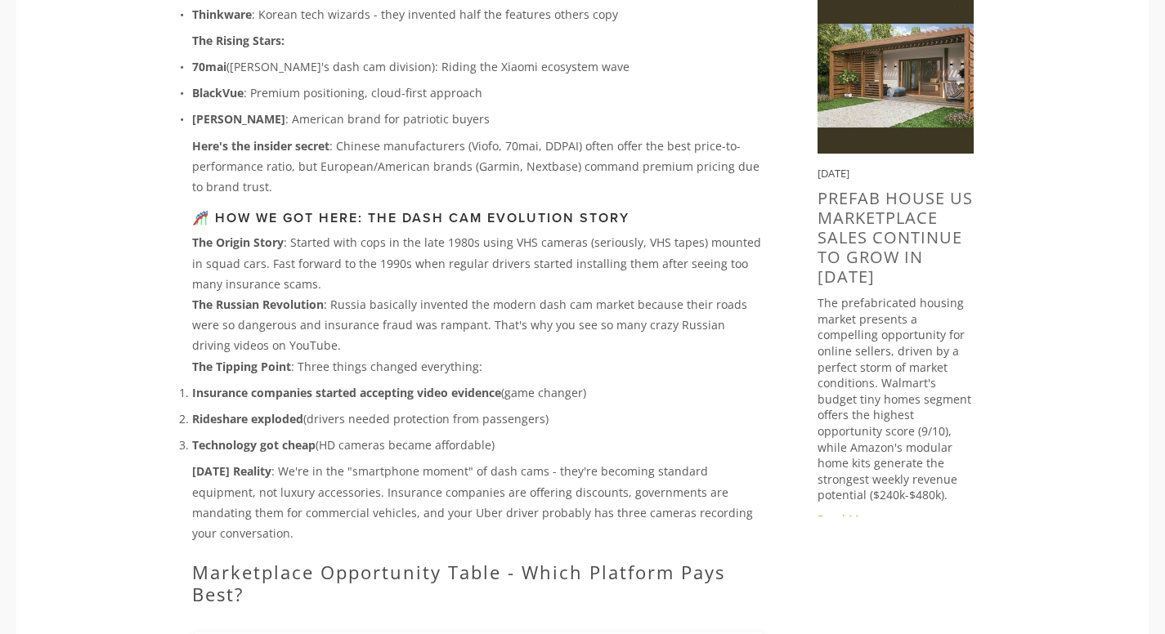
scroll to position [2125, 0]
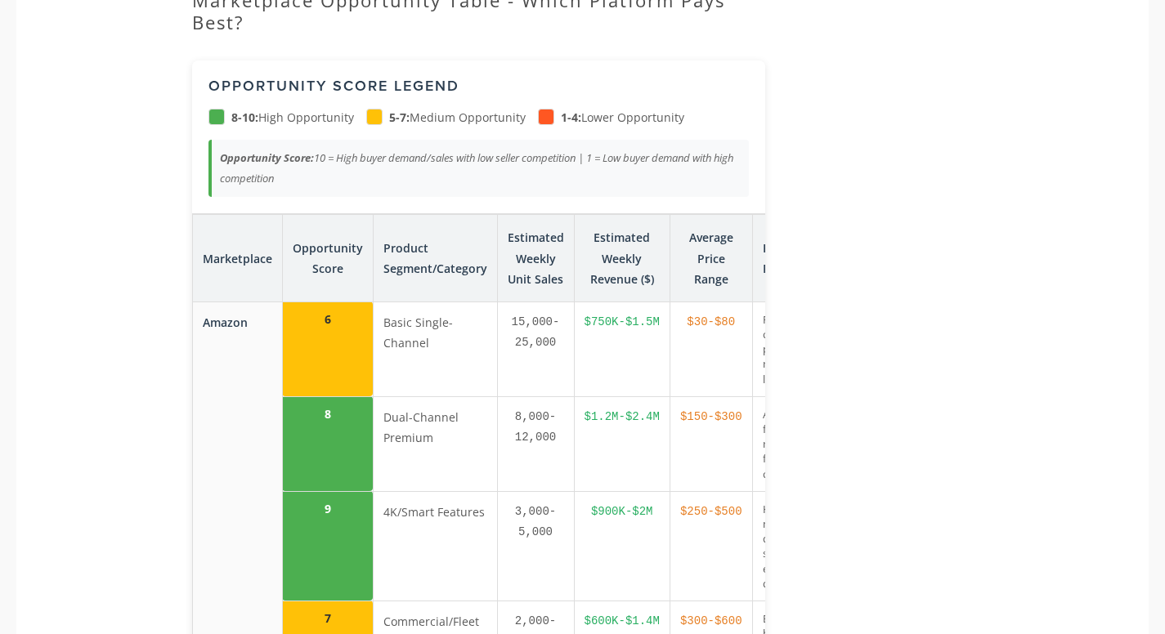
click at [411, 317] on td "Basic Single-Channel" at bounding box center [435, 349] width 124 height 95
copy tr "Basic Single-Channel"
click at [407, 302] on td "Basic Single-Channel" at bounding box center [435, 349] width 124 height 95
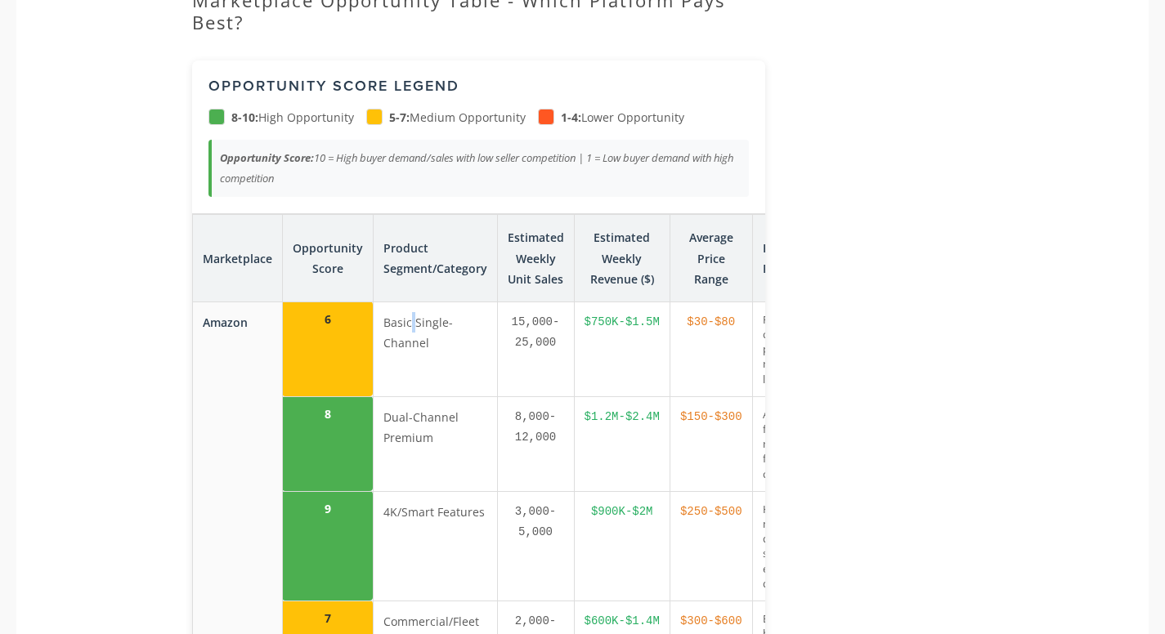
click at [407, 302] on td "Basic Single-Channel" at bounding box center [435, 349] width 124 height 95
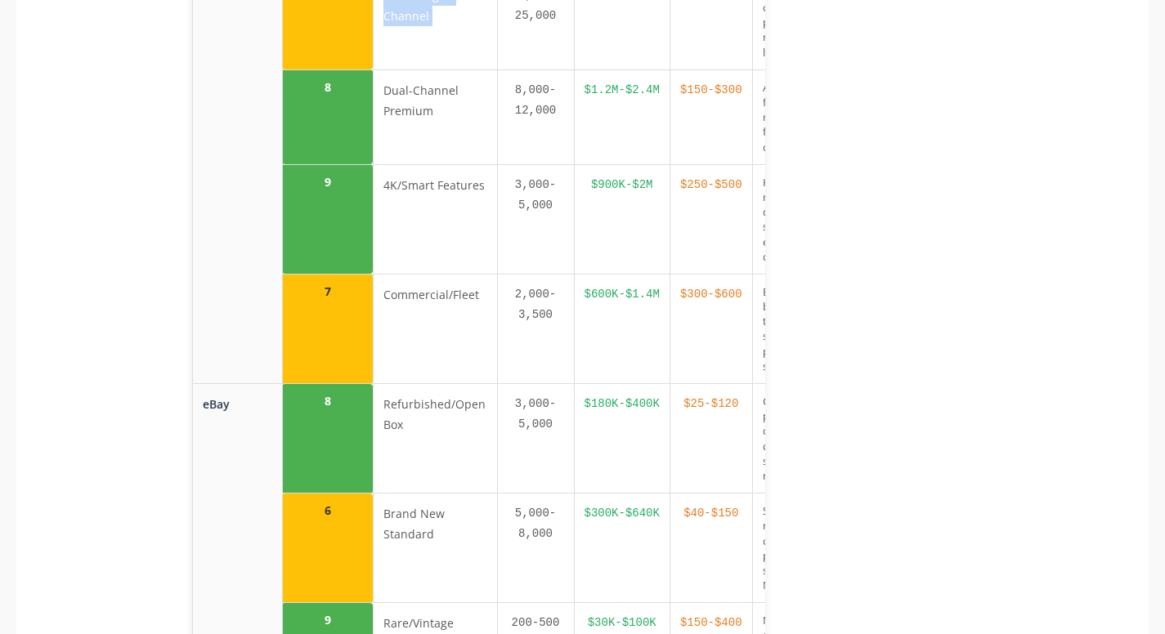
scroll to position [2697, 0]
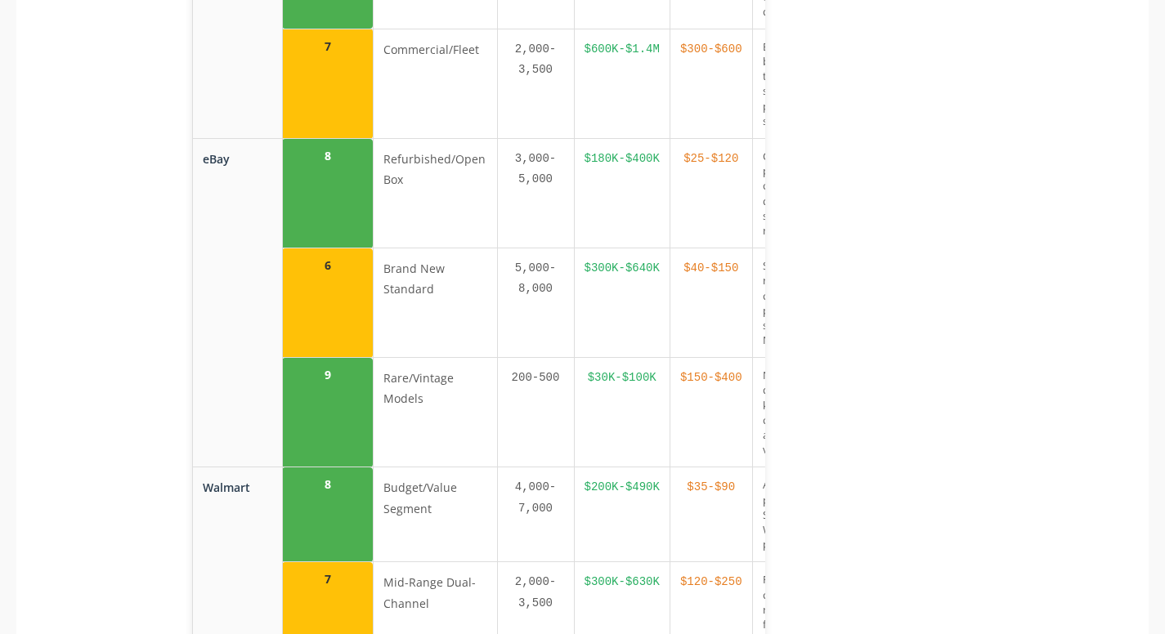
click at [415, 150] on td "Refurbished/Open Box" at bounding box center [435, 194] width 124 height 110
click at [424, 168] on td "Refurbished/Open Box" at bounding box center [435, 194] width 124 height 110
click at [407, 156] on td "Refurbished/Open Box" at bounding box center [435, 194] width 124 height 110
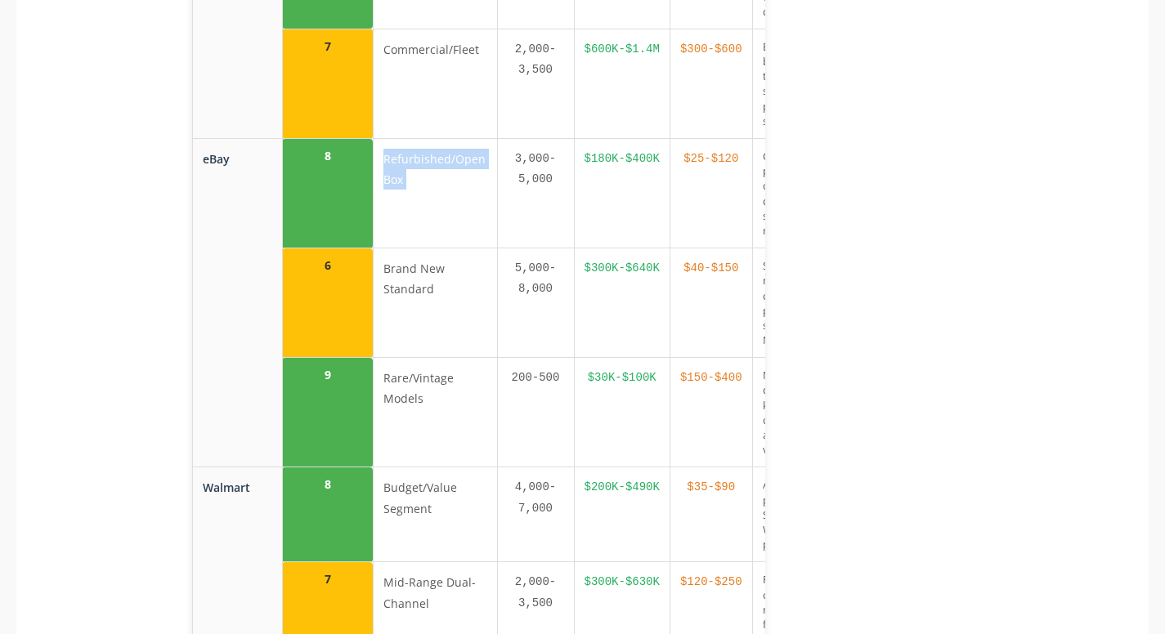
copy tr "Refurbished/Open Box"
click at [404, 380] on td "Rare/Vintage Models" at bounding box center [435, 413] width 124 height 110
click at [406, 377] on td "Rare/Vintage Models" at bounding box center [435, 413] width 124 height 110
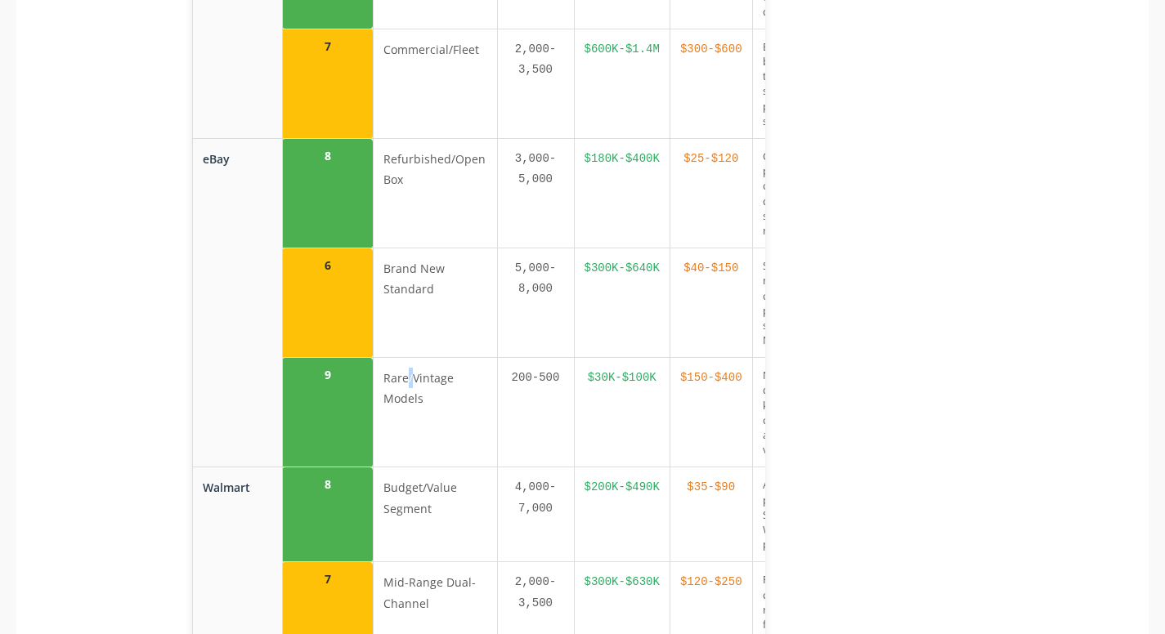
click at [406, 377] on td "Rare/Vintage Models" at bounding box center [435, 413] width 124 height 110
click at [409, 503] on td "Budget/Value Segment" at bounding box center [435, 514] width 124 height 95
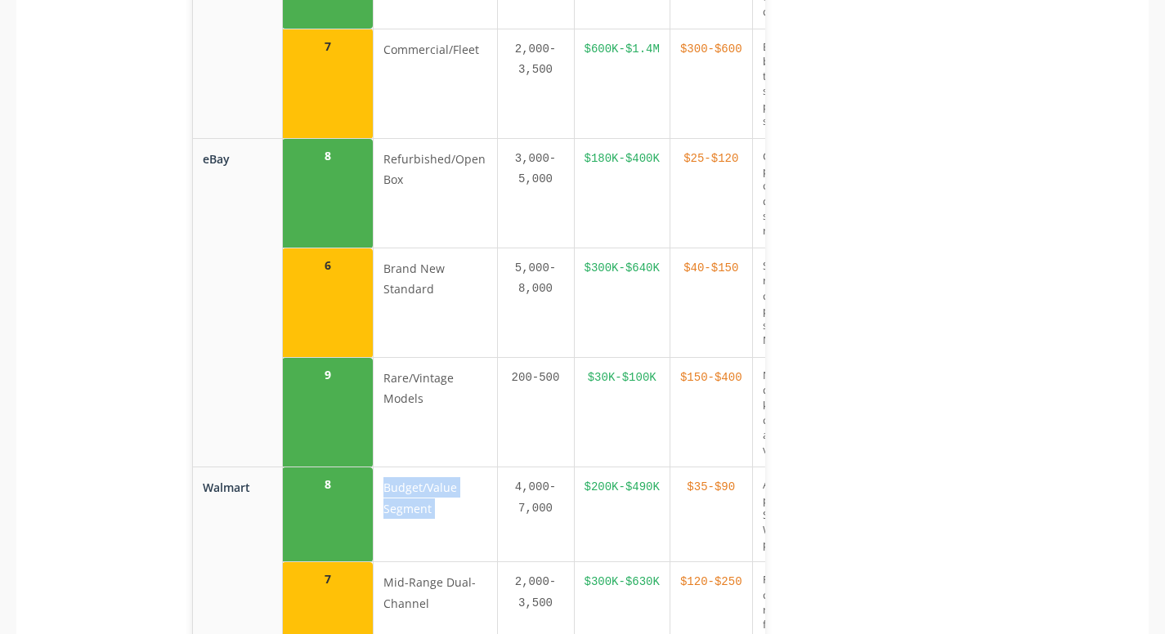
scroll to position [3187, 0]
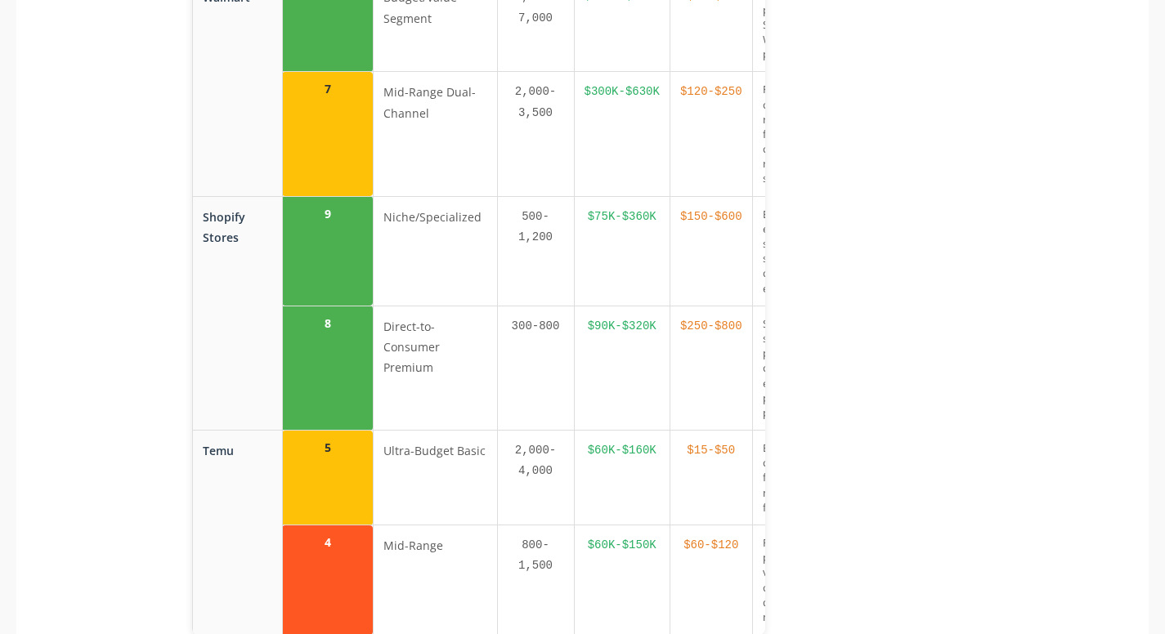
click at [427, 349] on td "Direct-to-Consumer Premium" at bounding box center [435, 368] width 124 height 124
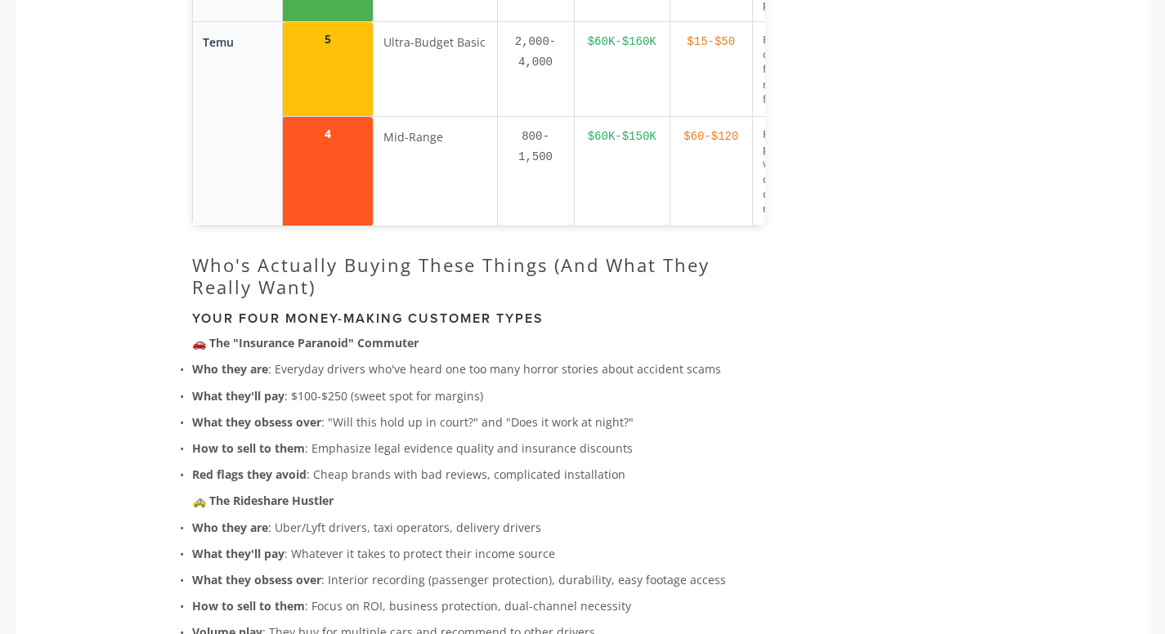
scroll to position [3678, 0]
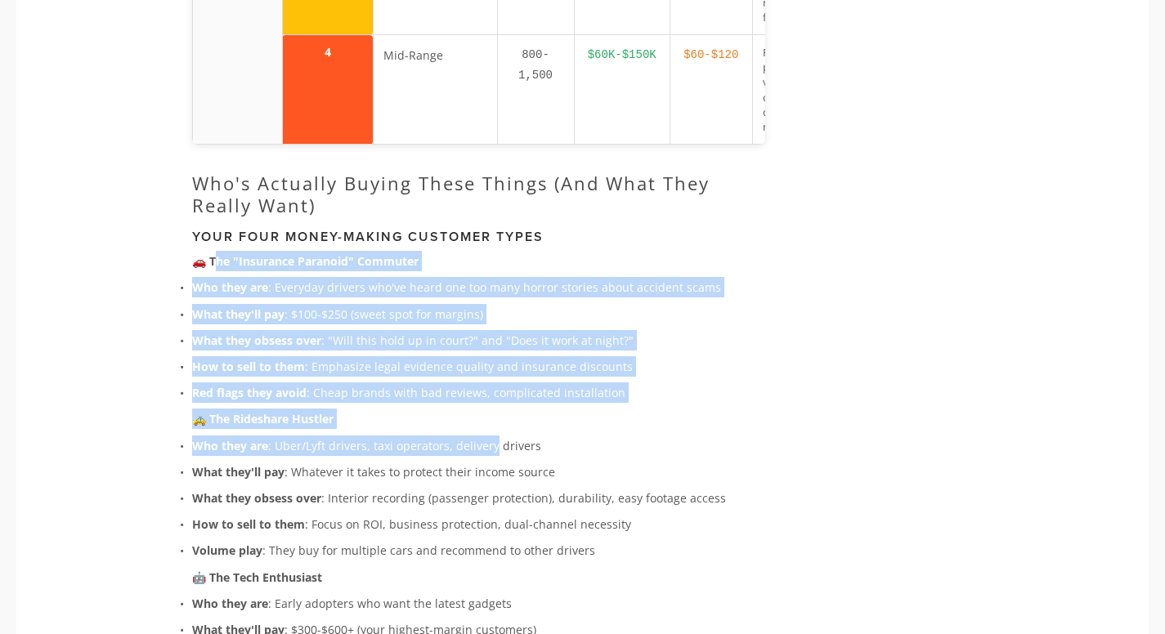
drag, startPoint x: 228, startPoint y: 267, endPoint x: 490, endPoint y: 487, distance: 341.7
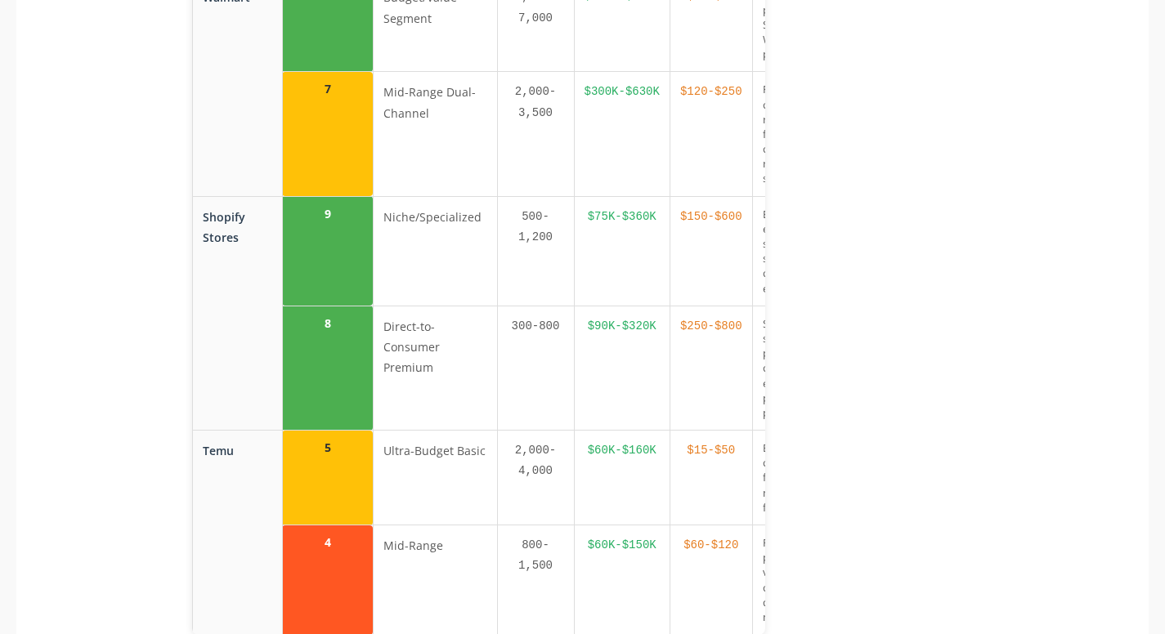
scroll to position [0, 0]
